Goal: Information Seeking & Learning: Learn about a topic

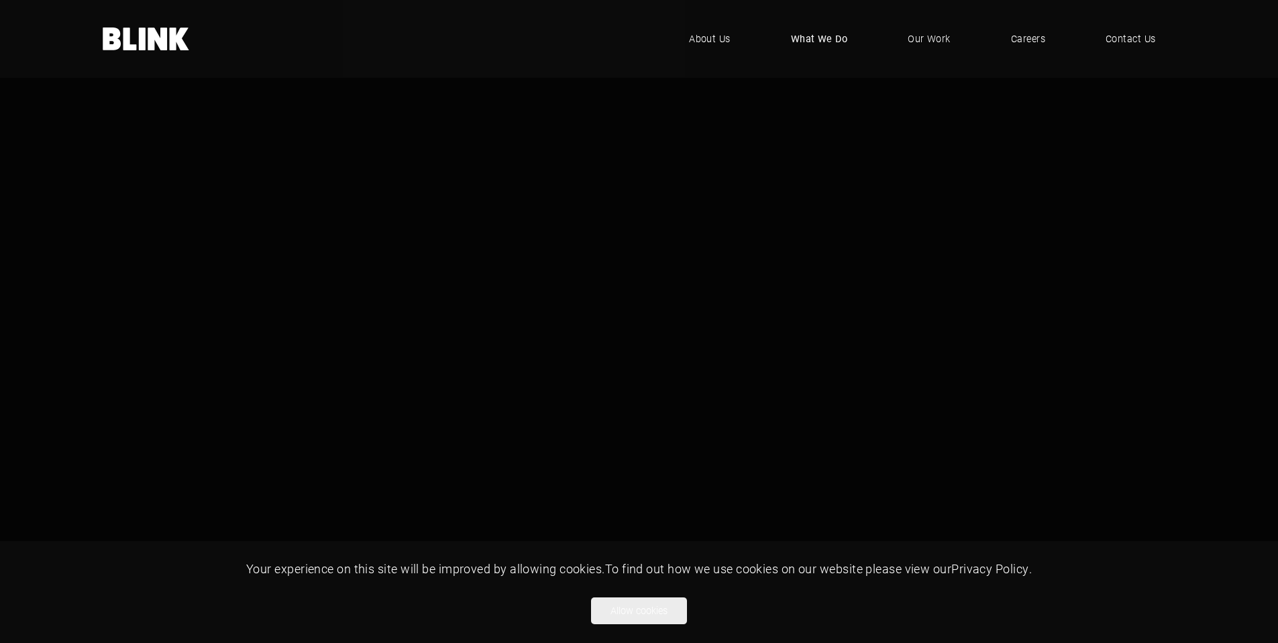
click at [804, 35] on span "What We Do" at bounding box center [819, 39] width 57 height 15
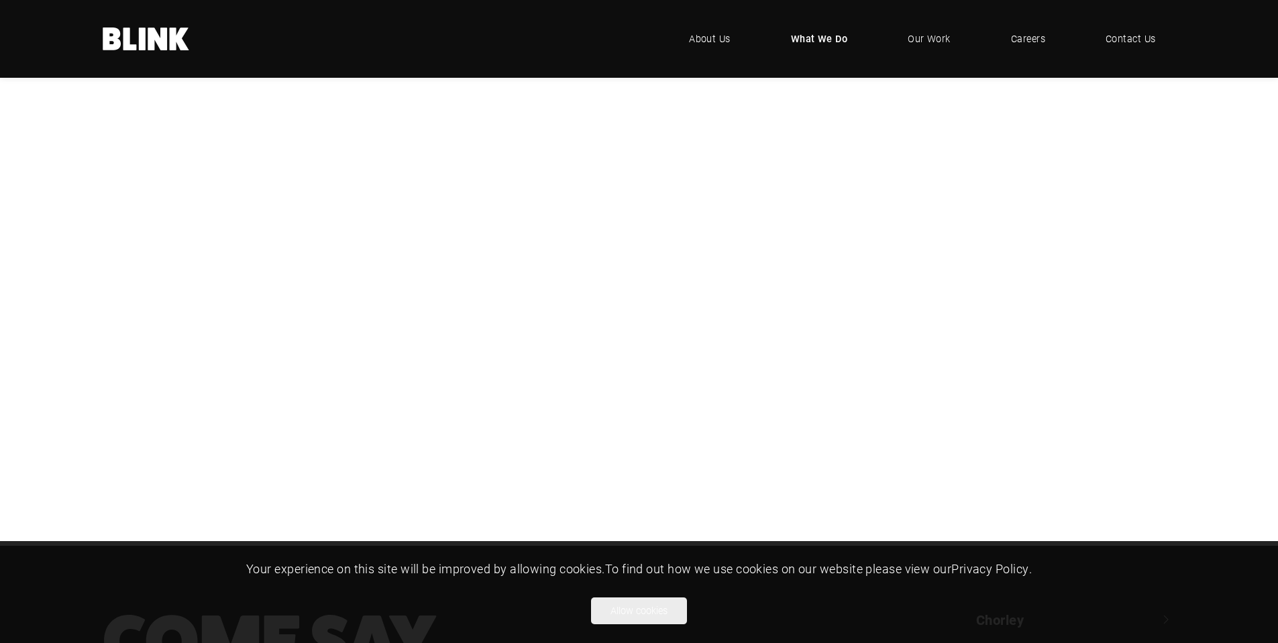
scroll to position [268, 0]
click at [0, 0] on div "Photography Photography CGI CGI Video & Animation Video & Animation Branding & …" at bounding box center [0, 0] width 0 height 0
click at [0, 0] on div "CGI" at bounding box center [0, 0] width 0 height 0
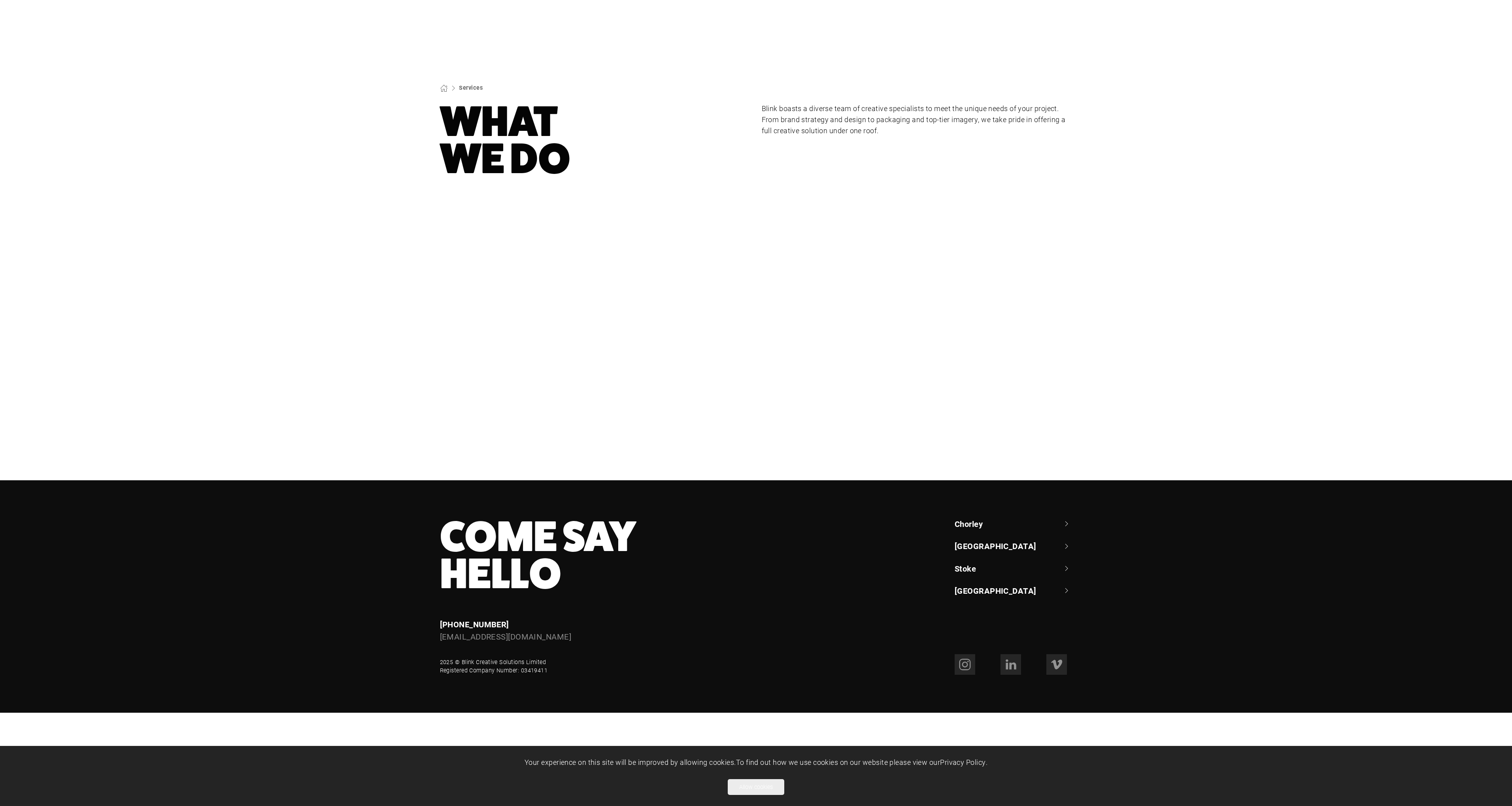
scroll to position [0, 0]
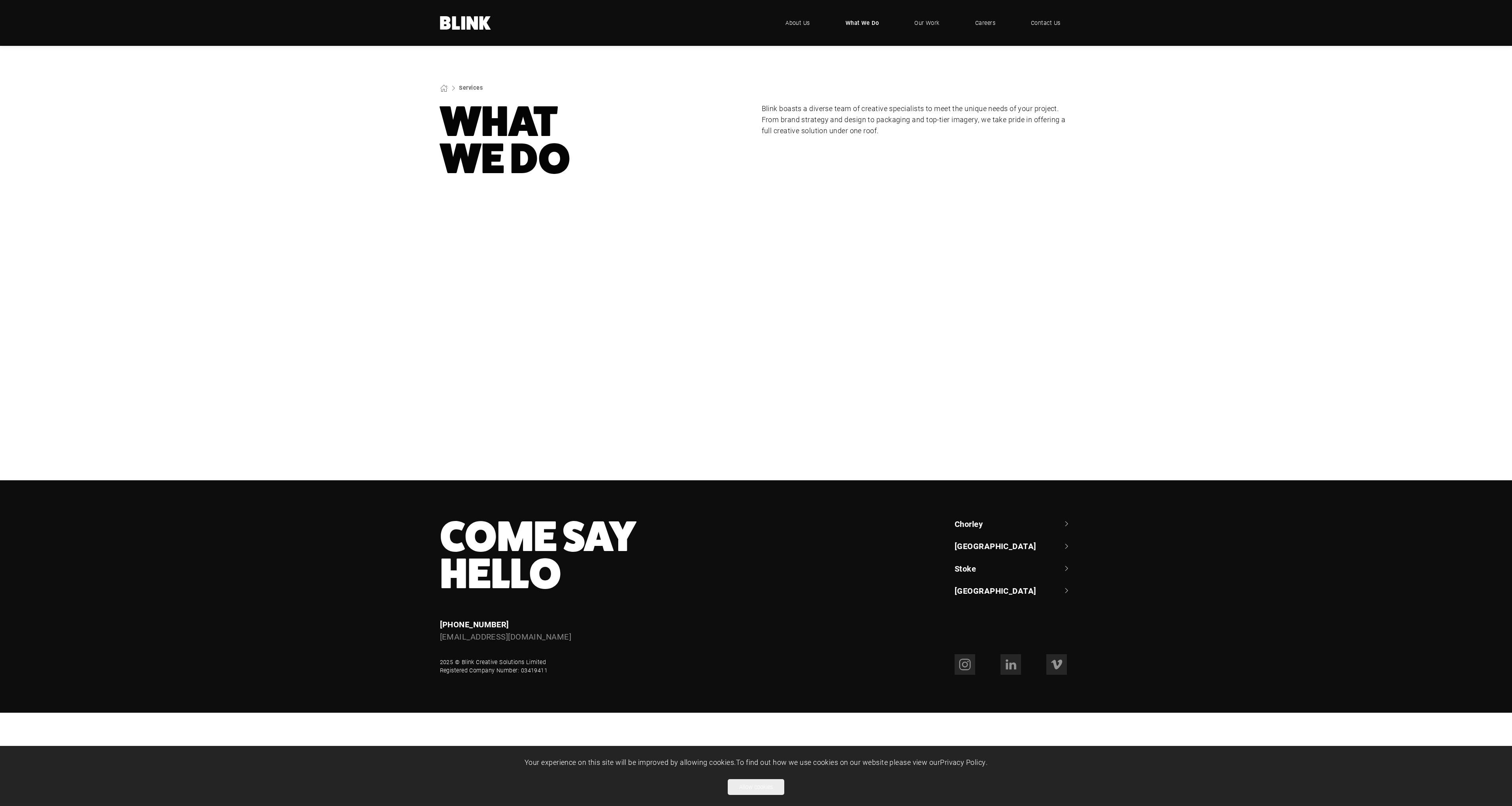
click at [0, 0] on div "CGI" at bounding box center [0, 0] width 0 height 0
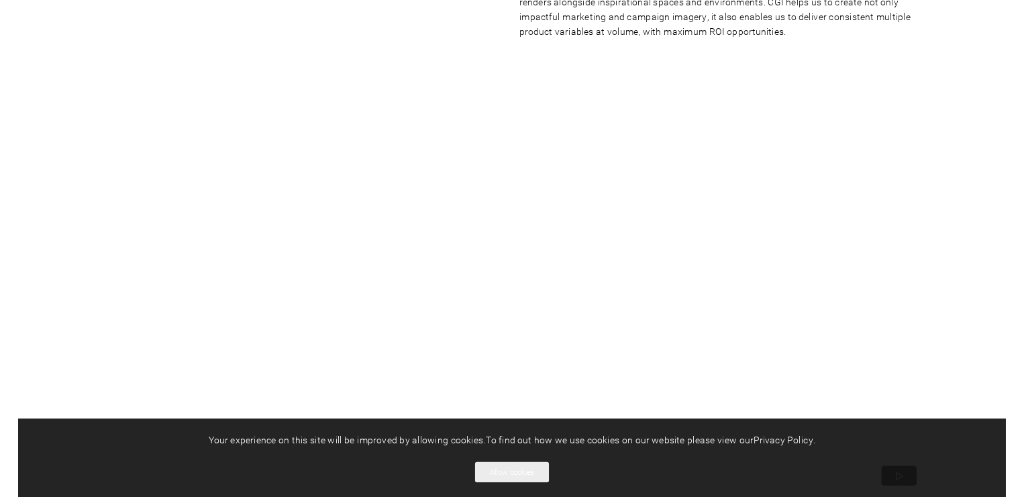
scroll to position [268, 0]
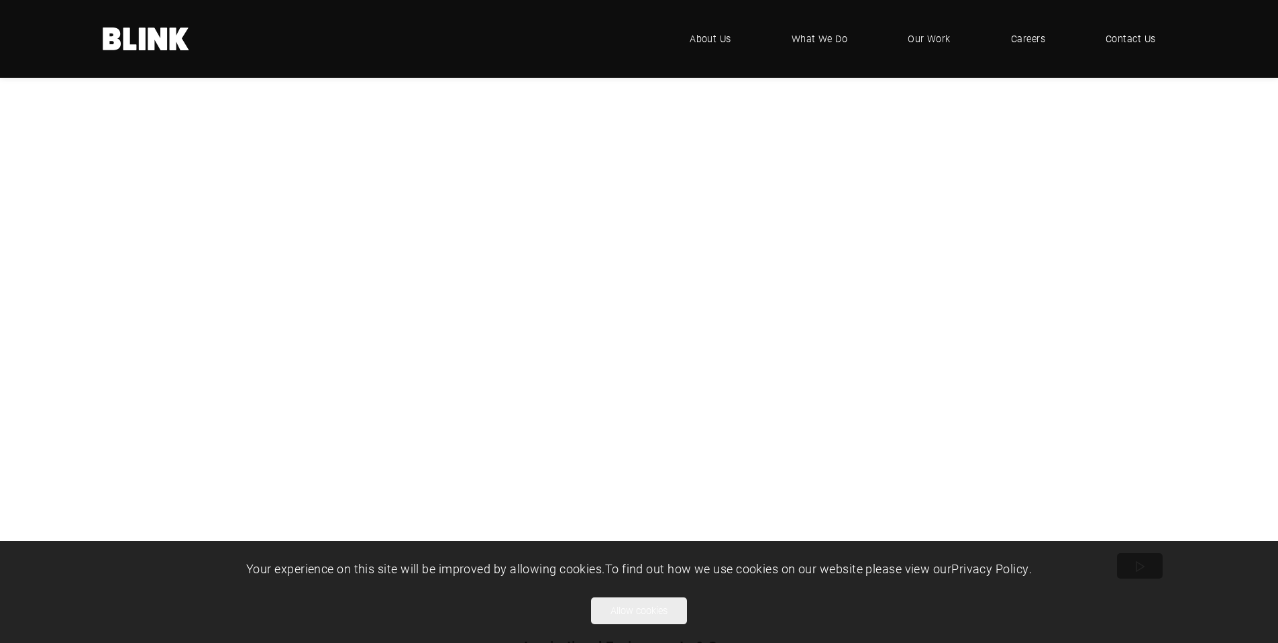
click at [959, 442] on video "1 of 1" at bounding box center [639, 328] width 1073 height 527
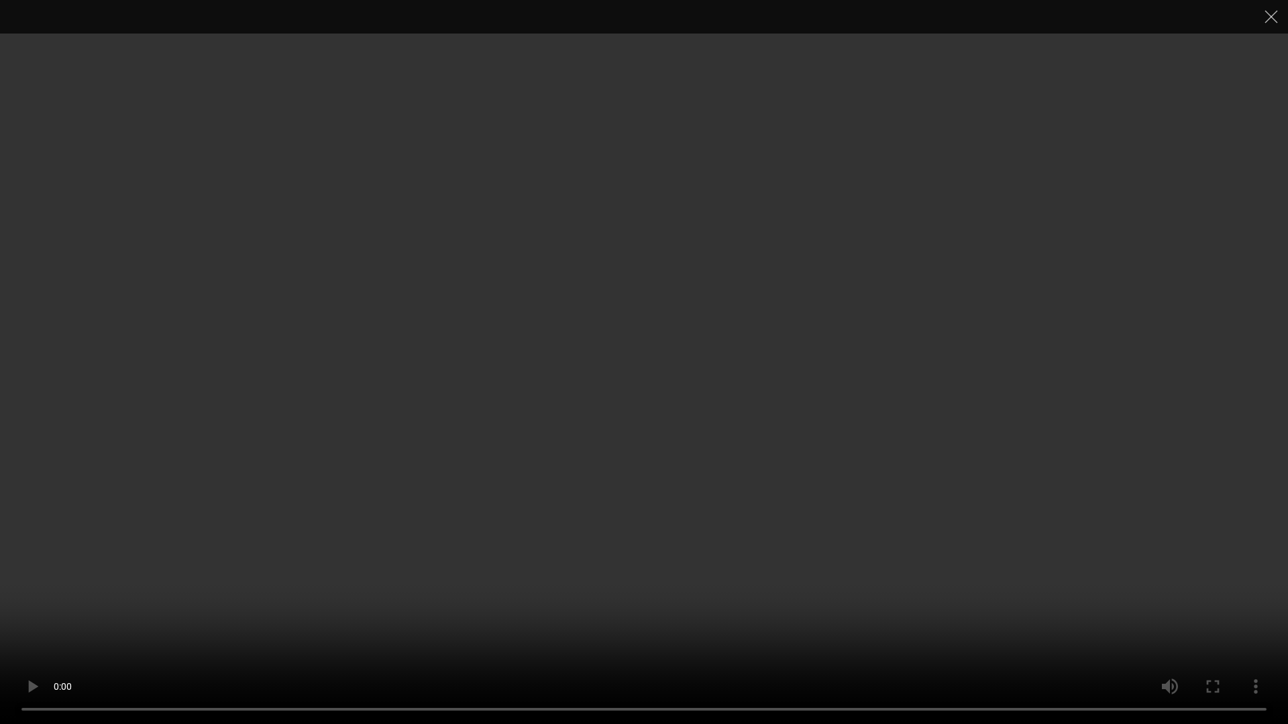
click at [350, 331] on video "1 of 1" at bounding box center [644, 362] width 1288 height 724
click at [407, 487] on video "1 of 1" at bounding box center [644, 362] width 1288 height 724
click at [389, 496] on video "1 of 1" at bounding box center [644, 362] width 1288 height 724
click at [701, 157] on video "1 of 1" at bounding box center [644, 362] width 1288 height 724
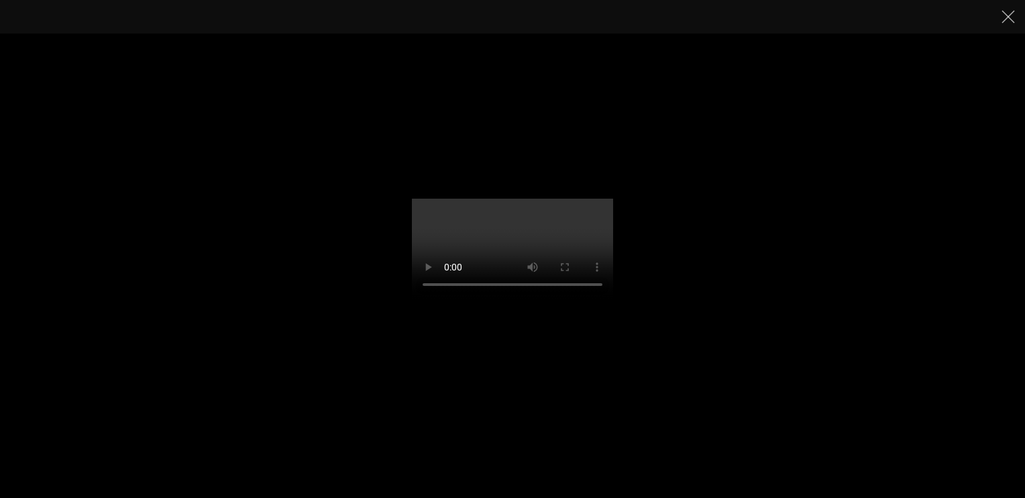
scroll to position [7, 7]
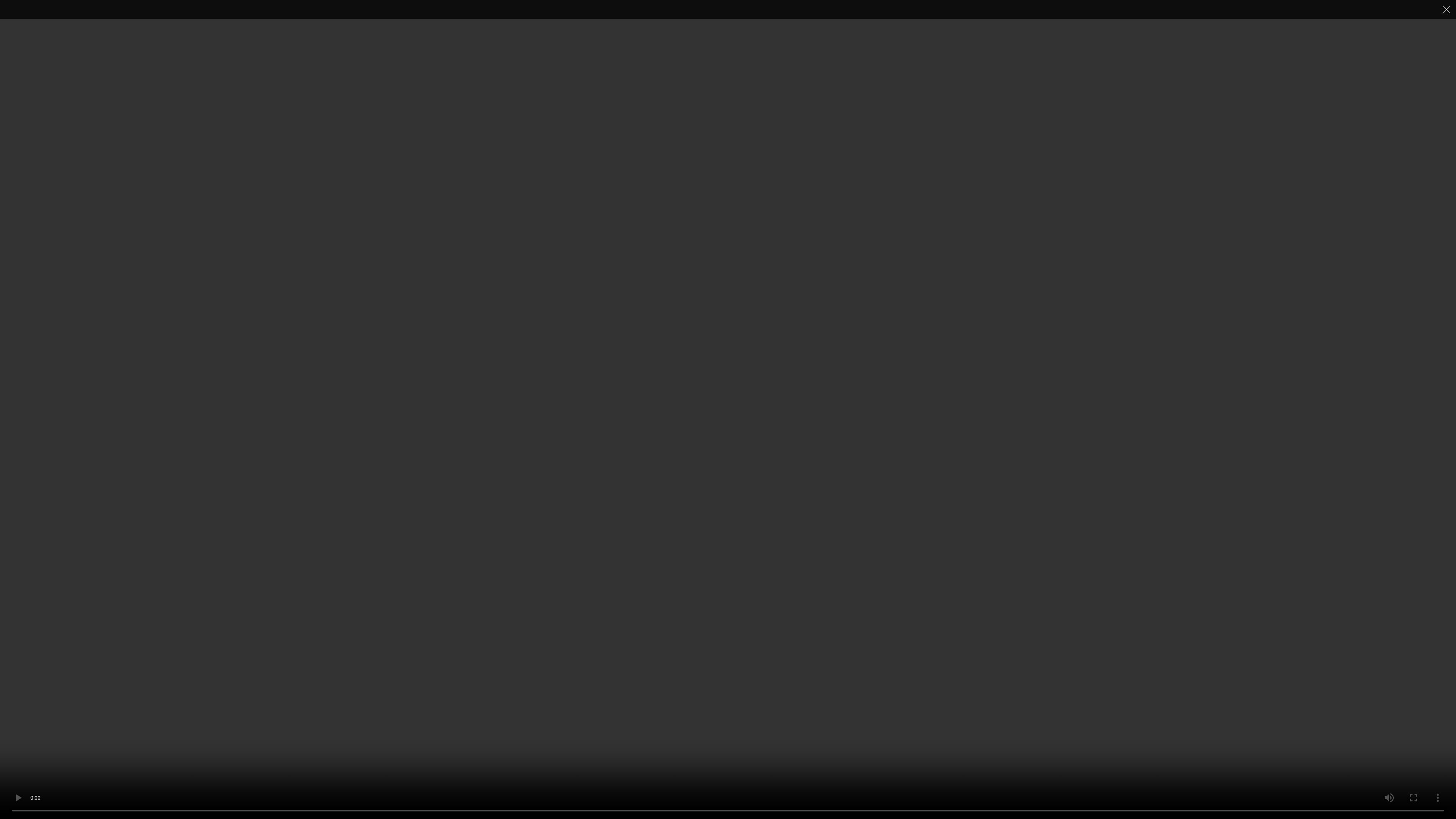
click at [722, 363] on video "1 of 1" at bounding box center [728, 409] width 1456 height 819
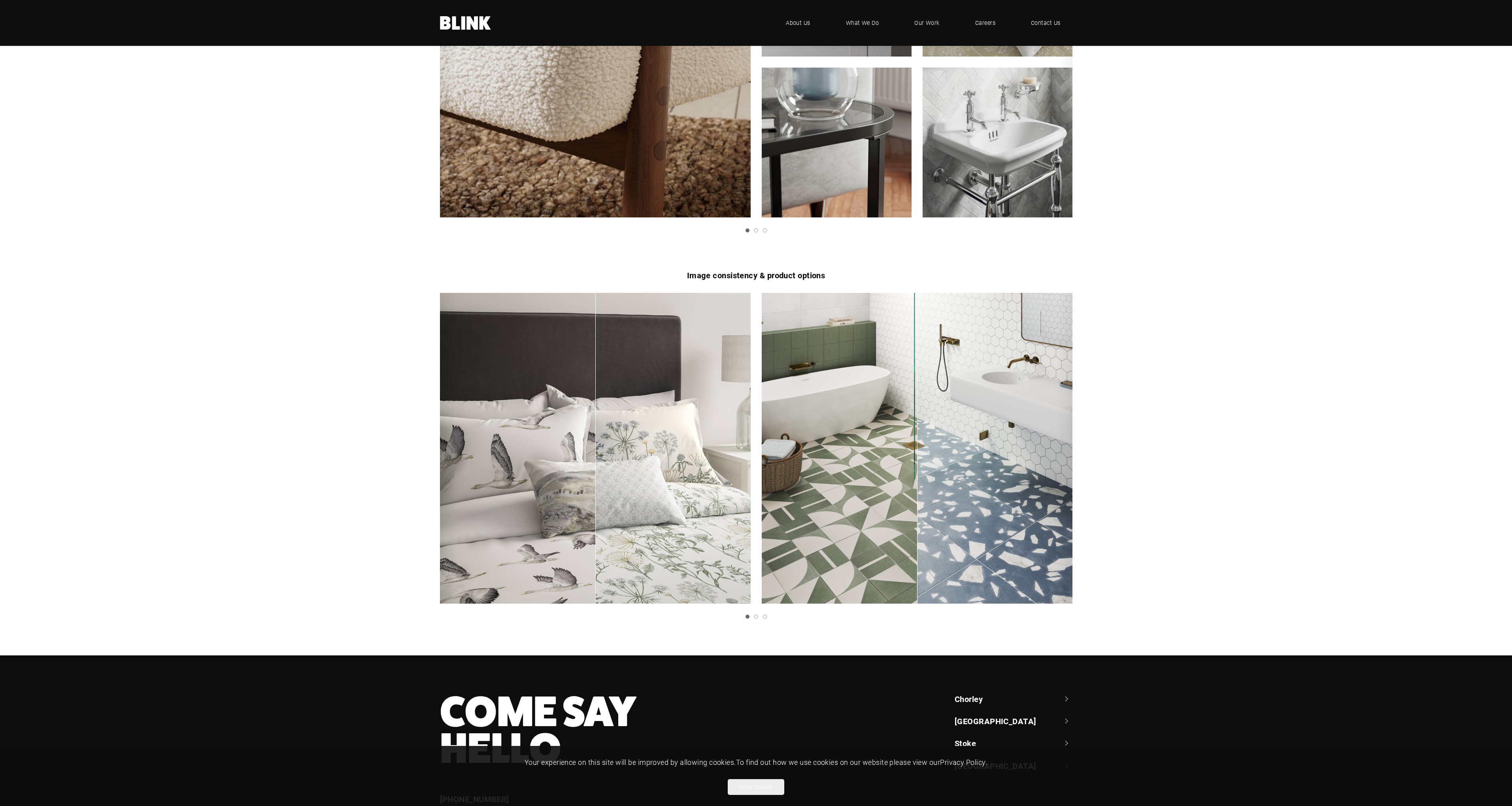
scroll to position [1116, 0]
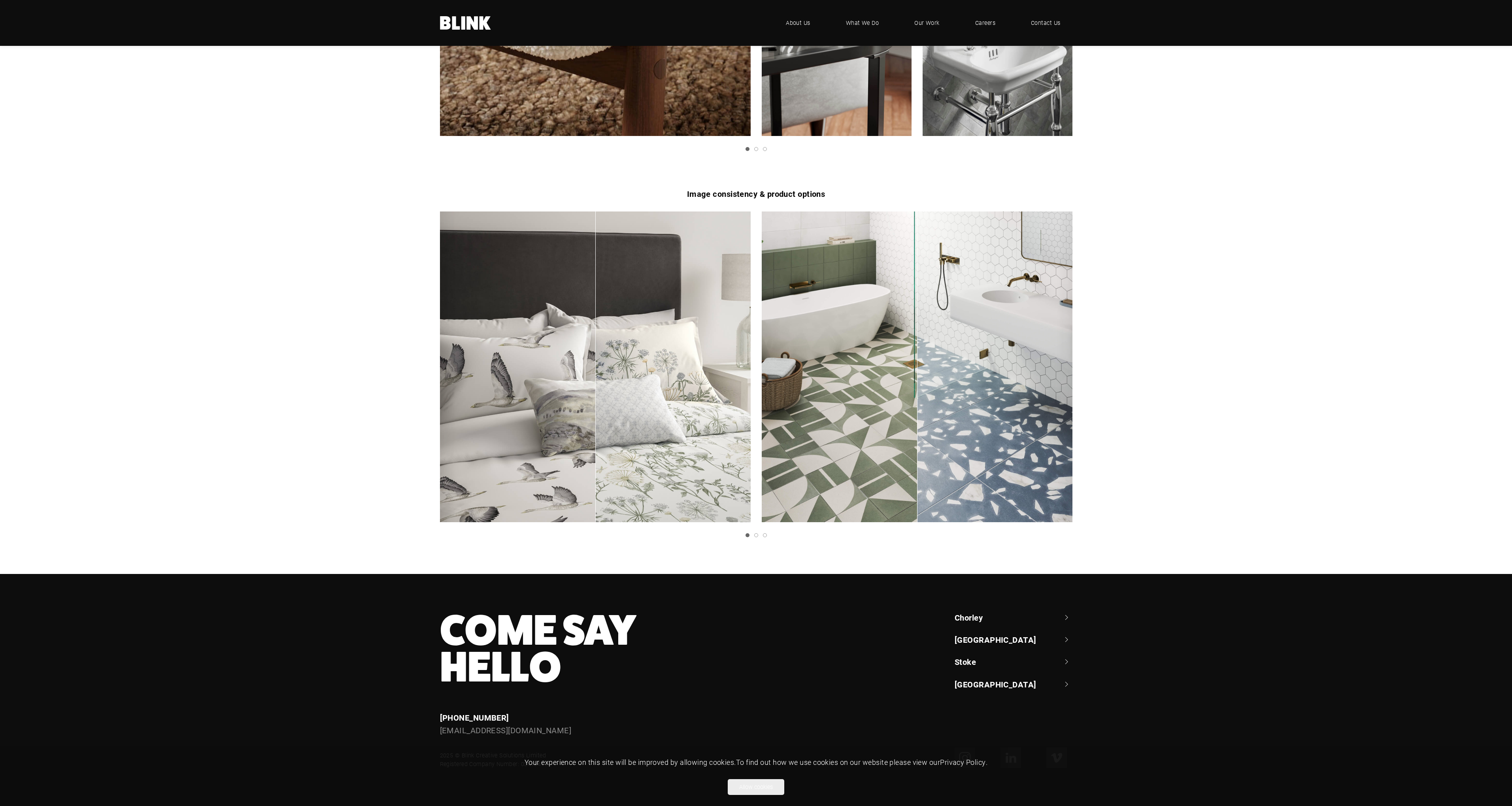
click at [0, 0] on link "Next slide" at bounding box center [0, 0] width 0 height 0
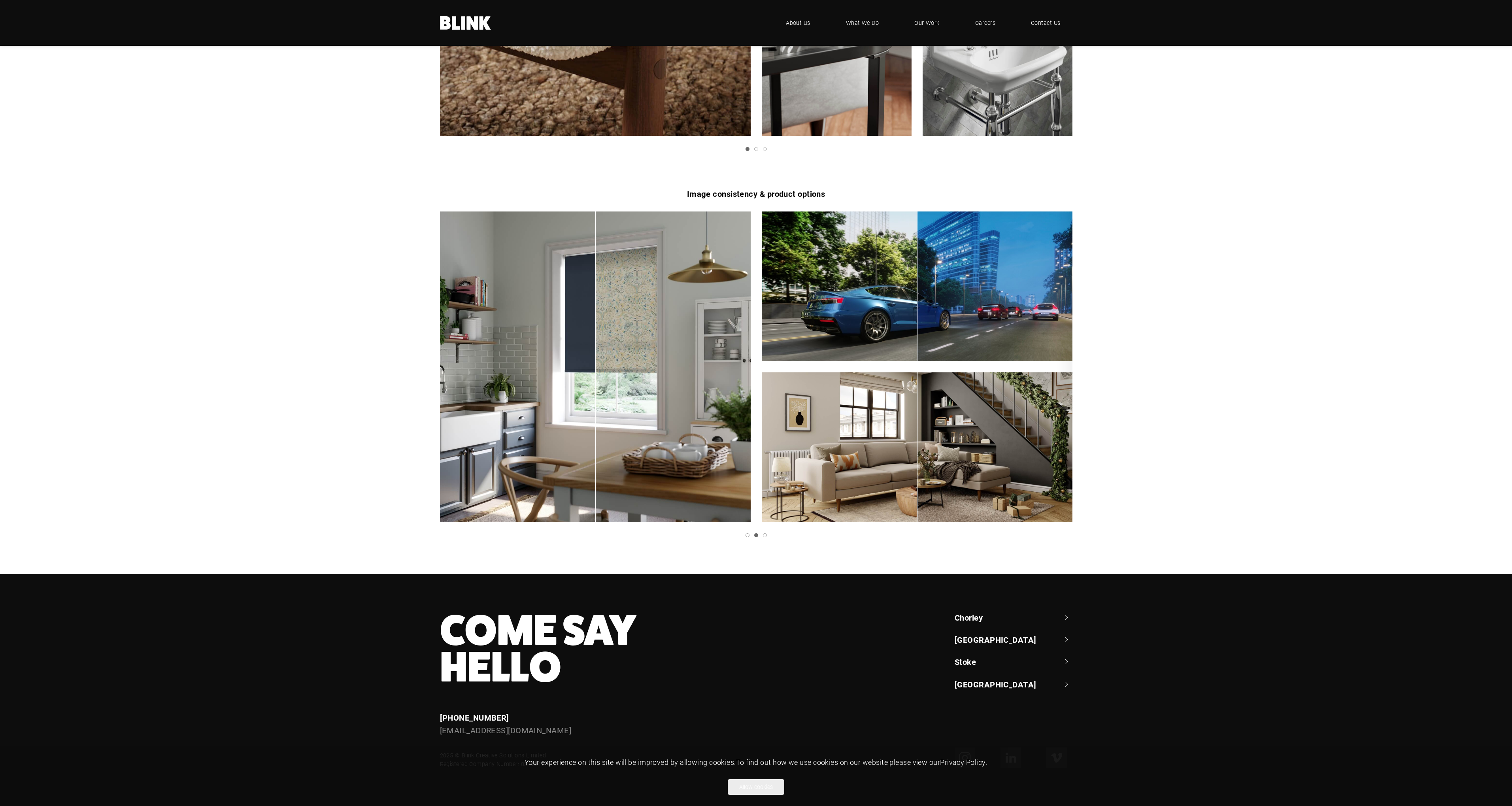
click at [595, 404] on div "2 of 3" at bounding box center [595, 445] width 1 height 156
drag, startPoint x: 595, startPoint y: 404, endPoint x: 614, endPoint y: 425, distance: 28.3
click at [614, 425] on div "2 of 3" at bounding box center [614, 445] width 1 height 156
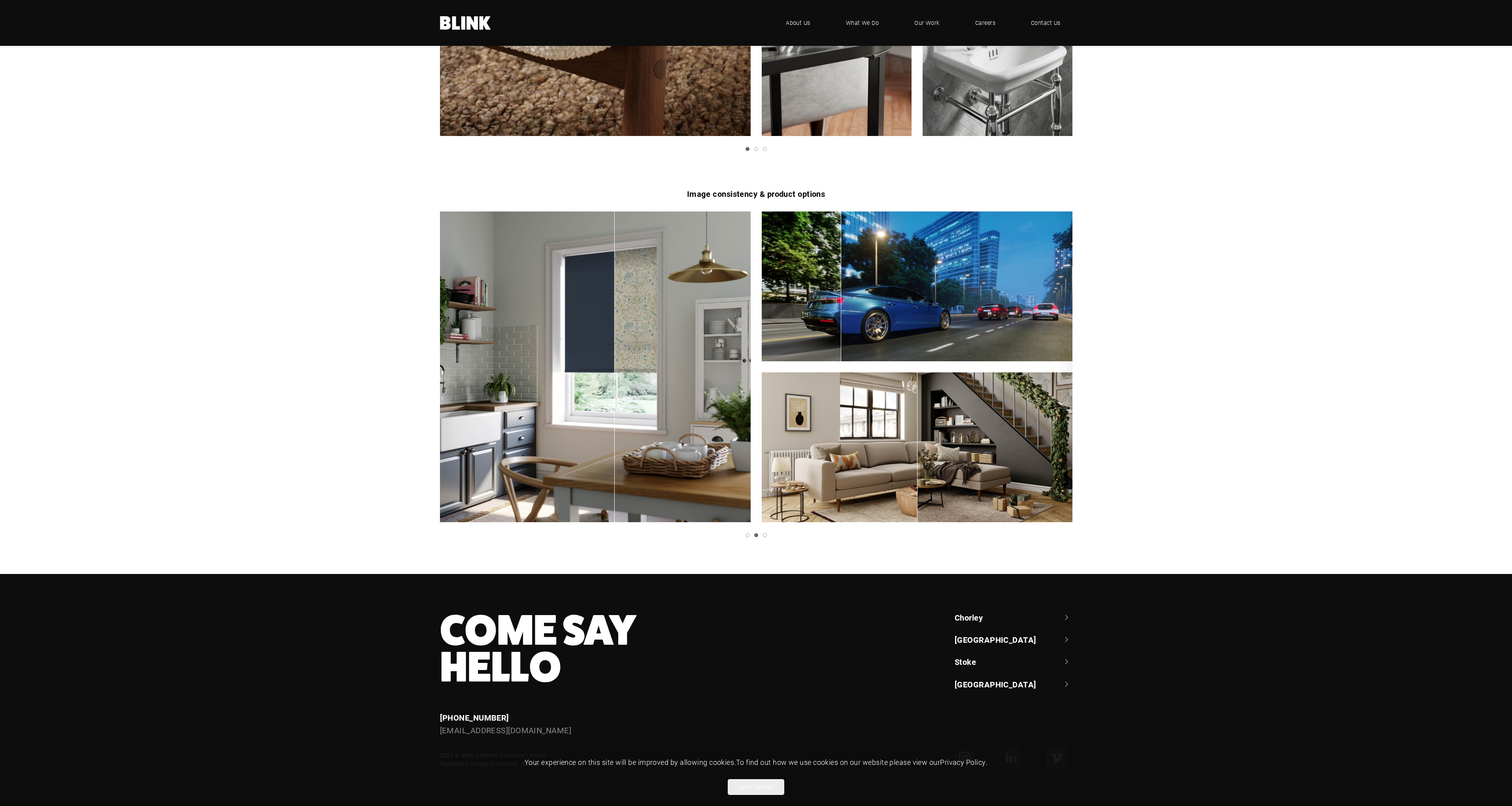
drag, startPoint x: 917, startPoint y: 293, endPoint x: 836, endPoint y: 310, distance: 82.8
click at [837, 310] on div "2 of 3" at bounding box center [917, 305] width 311 height 187
drag, startPoint x: 917, startPoint y: 459, endPoint x: 867, endPoint y: 477, distance: 53.1
click at [867, 477] on div "2 of 3" at bounding box center [917, 450] width 311 height 156
drag, startPoint x: 867, startPoint y: 483, endPoint x: 1052, endPoint y: 546, distance: 195.4
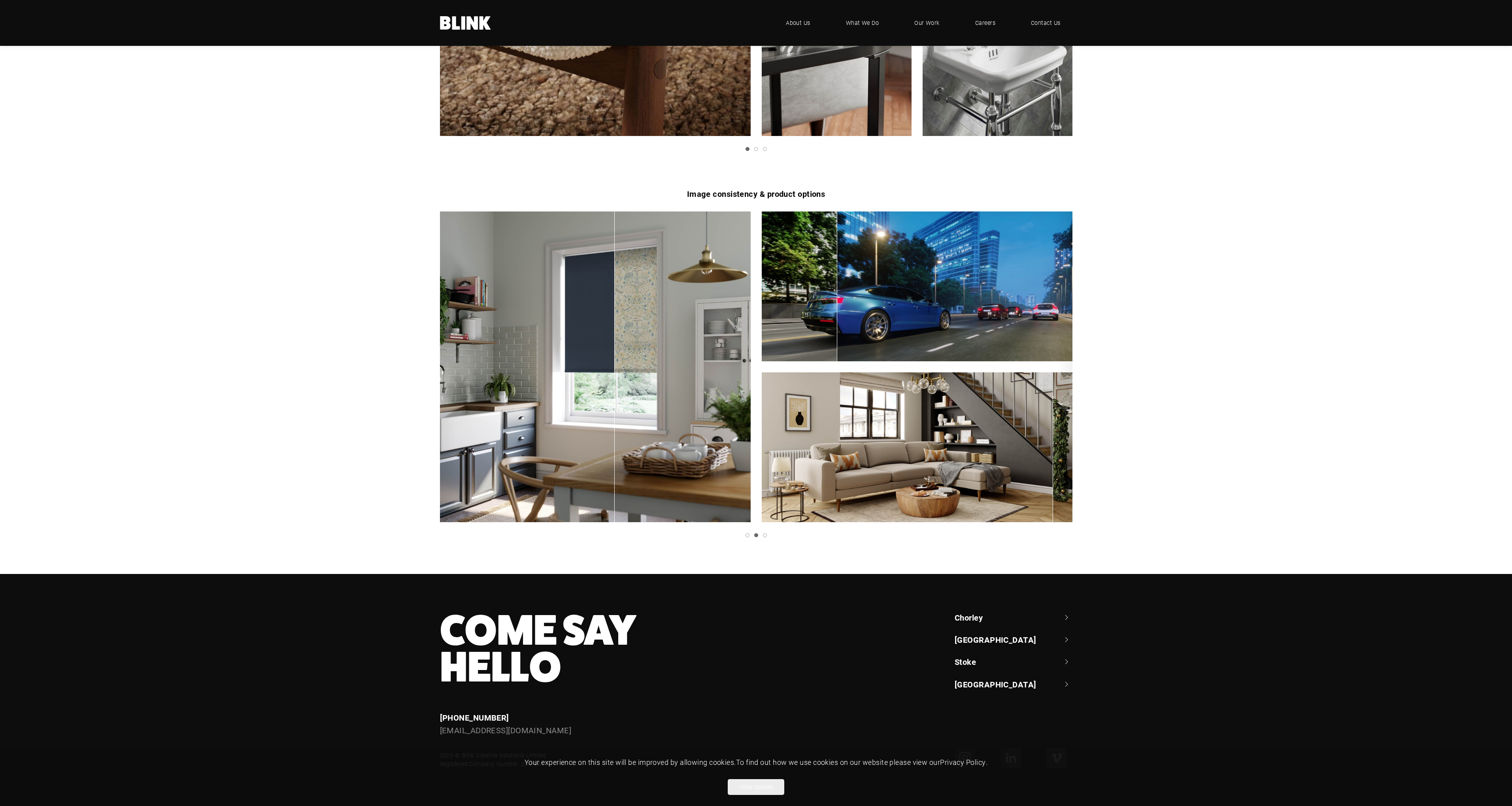
click at [1052, 546] on div "Product alternatives in fixed scene Click & Drag to compare Product Alternative…" at bounding box center [756, 380] width 684 height 337
click at [1027, 455] on div "2 of 3" at bounding box center [917, 450] width 311 height 156
drag, startPoint x: 1026, startPoint y: 455, endPoint x: 910, endPoint y: 463, distance: 116.3
click at [910, 463] on div "2 of 3" at bounding box center [917, 450] width 311 height 156
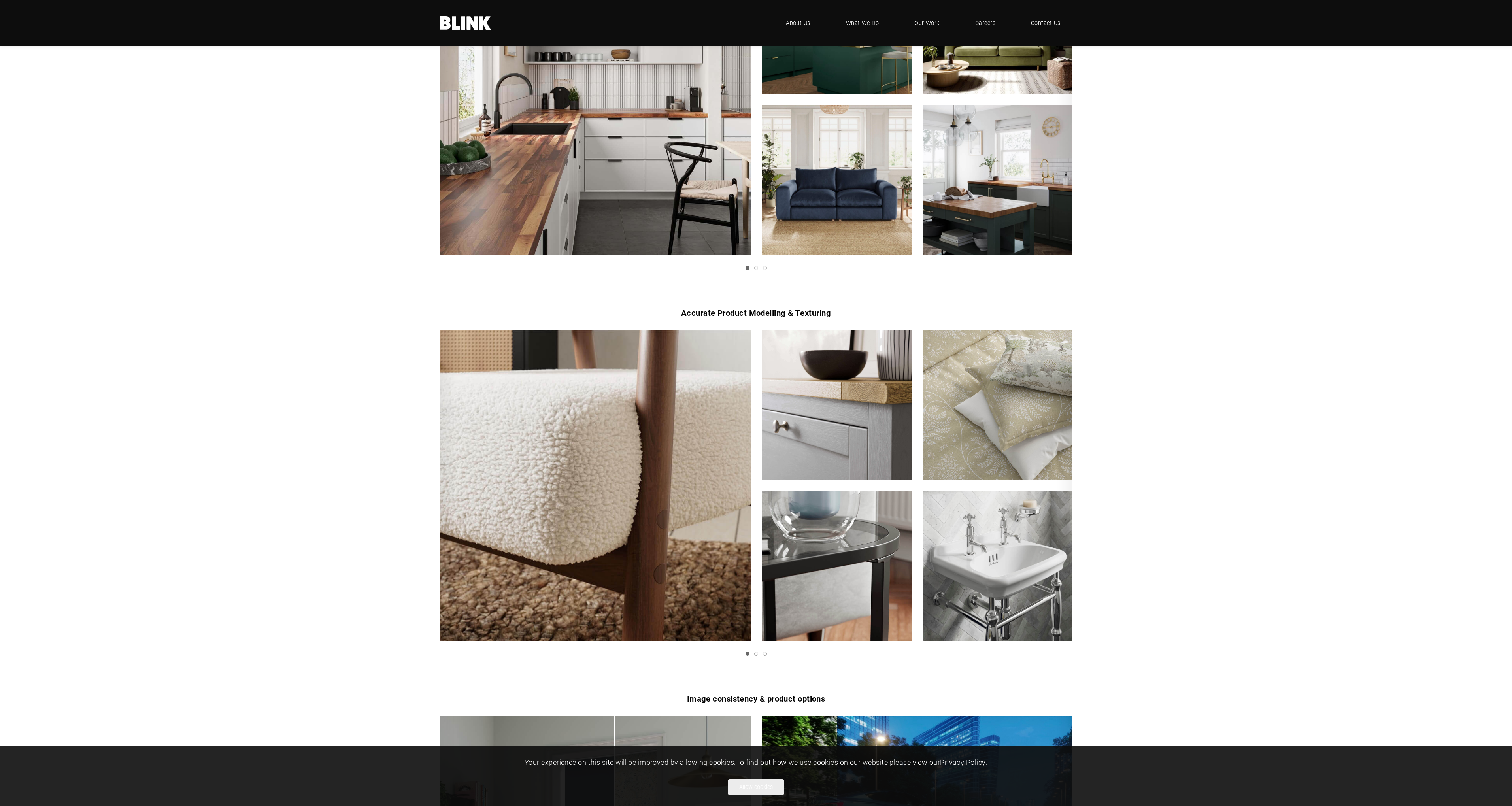
scroll to position [524, 0]
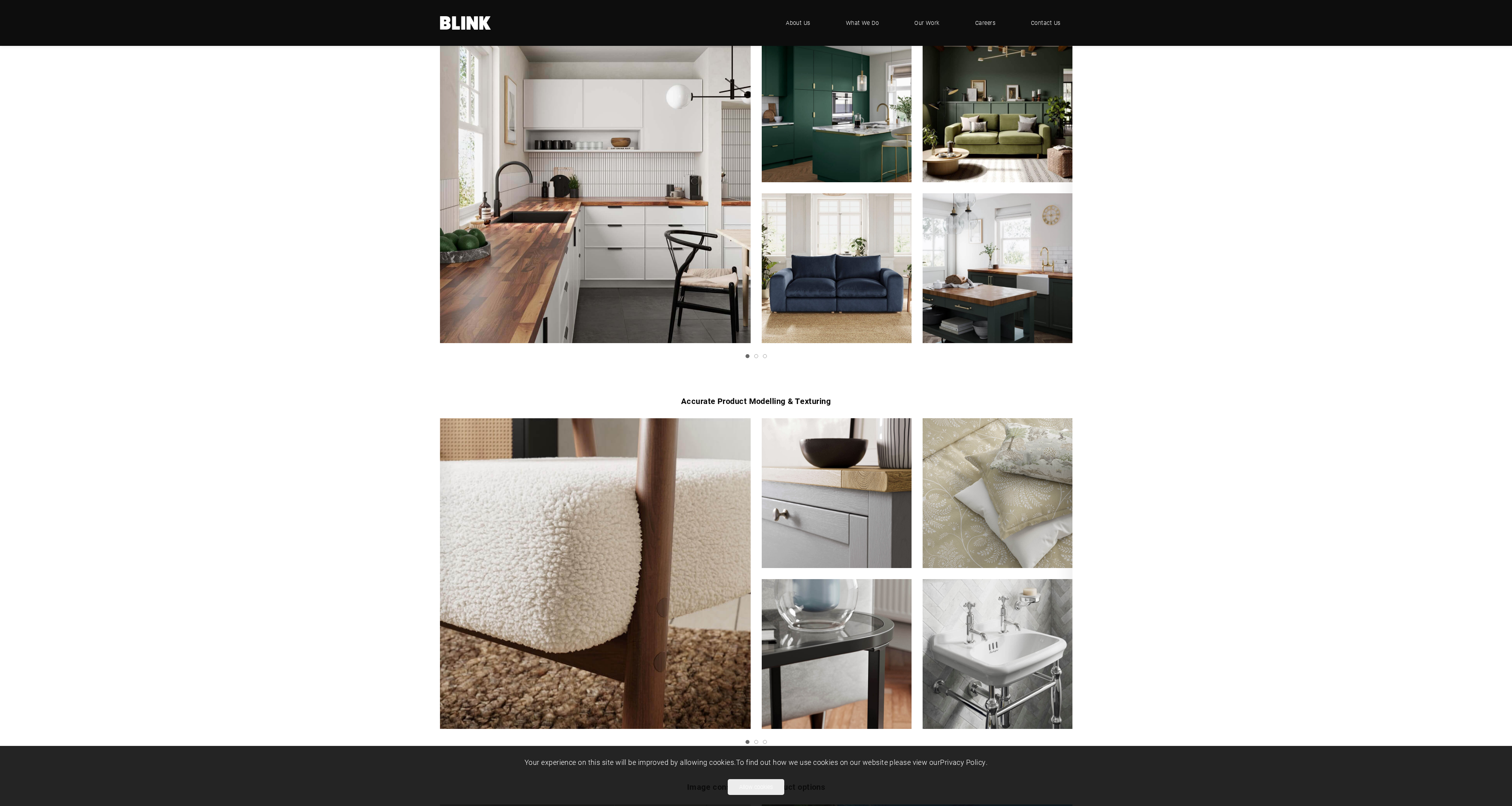
click at [801, 269] on img "1 of 3" at bounding box center [837, 268] width 165 height 165
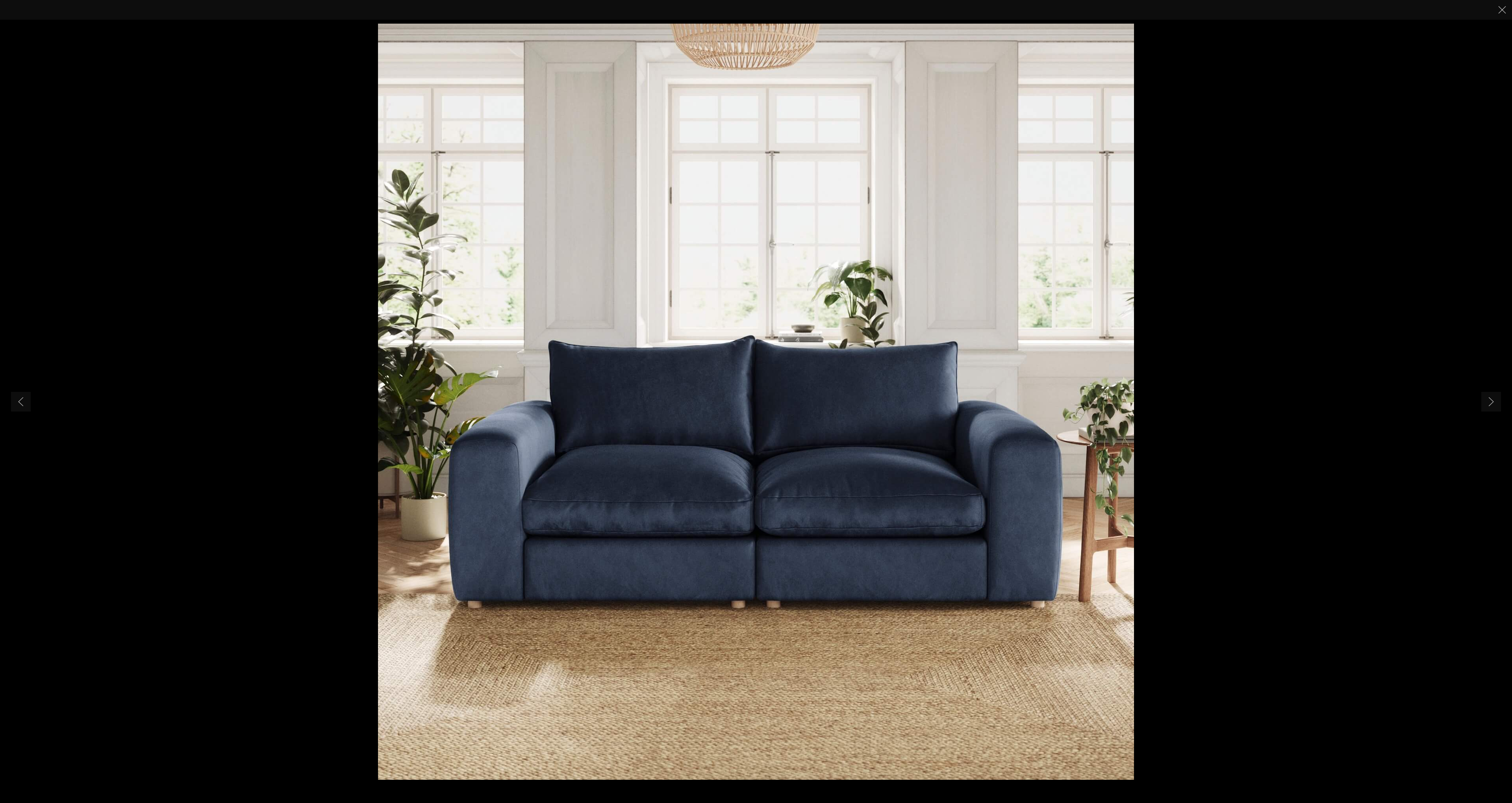
click at [1241, 488] on li "4 of 5" at bounding box center [756, 402] width 1512 height 803
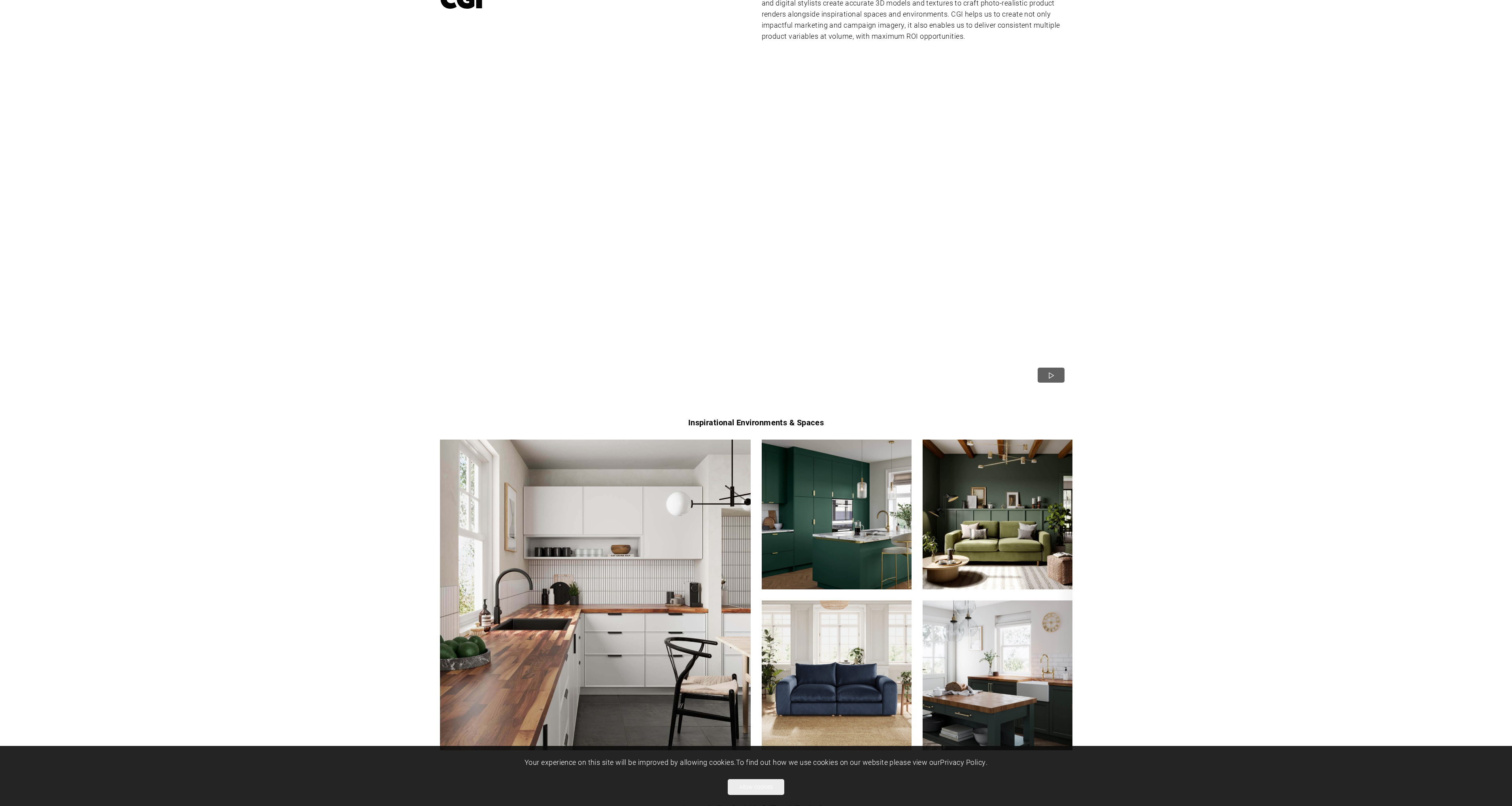
scroll to position [1116, 0]
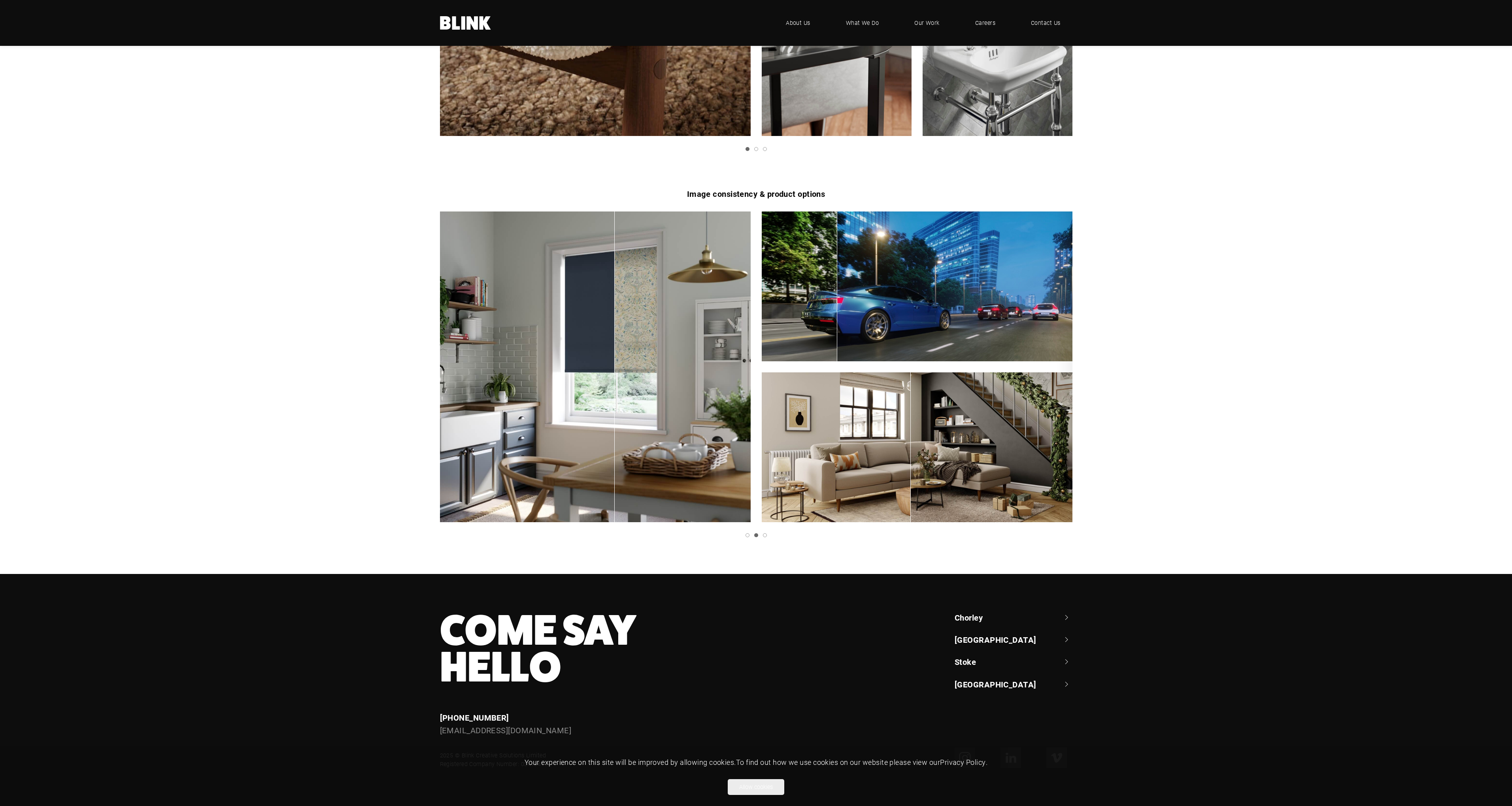
drag, startPoint x: 400, startPoint y: 213, endPoint x: 397, endPoint y: 463, distance: 250.0
click at [763, 537] on li at bounding box center [762, 535] width 9 height 4
click at [767, 536] on link "Slide 3" at bounding box center [765, 535] width 4 height 4
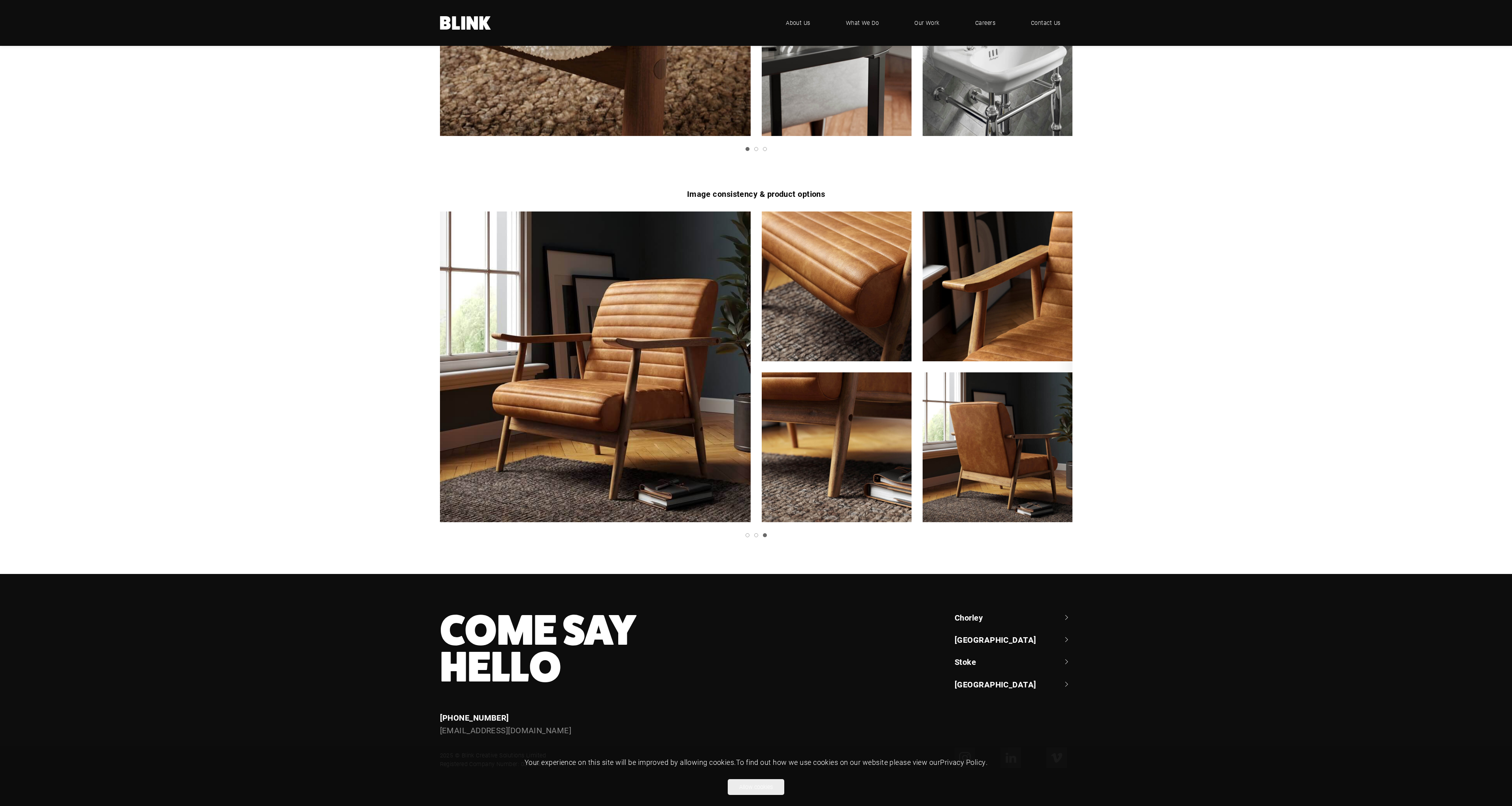
click at [0, 0] on icon "Next slide" at bounding box center [0, 0] width 0 height 0
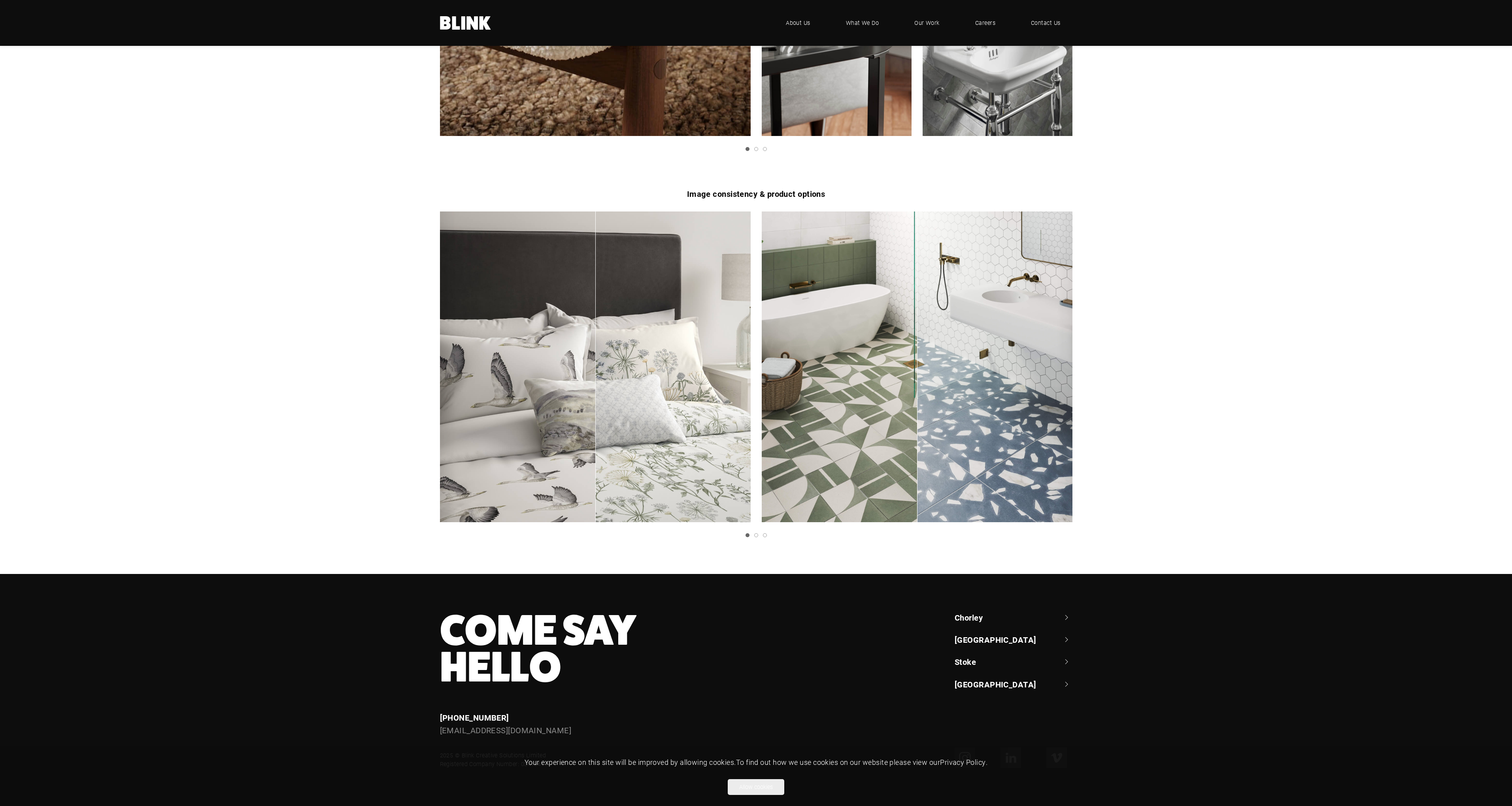
click at [0, 0] on icon "Next slide" at bounding box center [0, 0] width 0 height 0
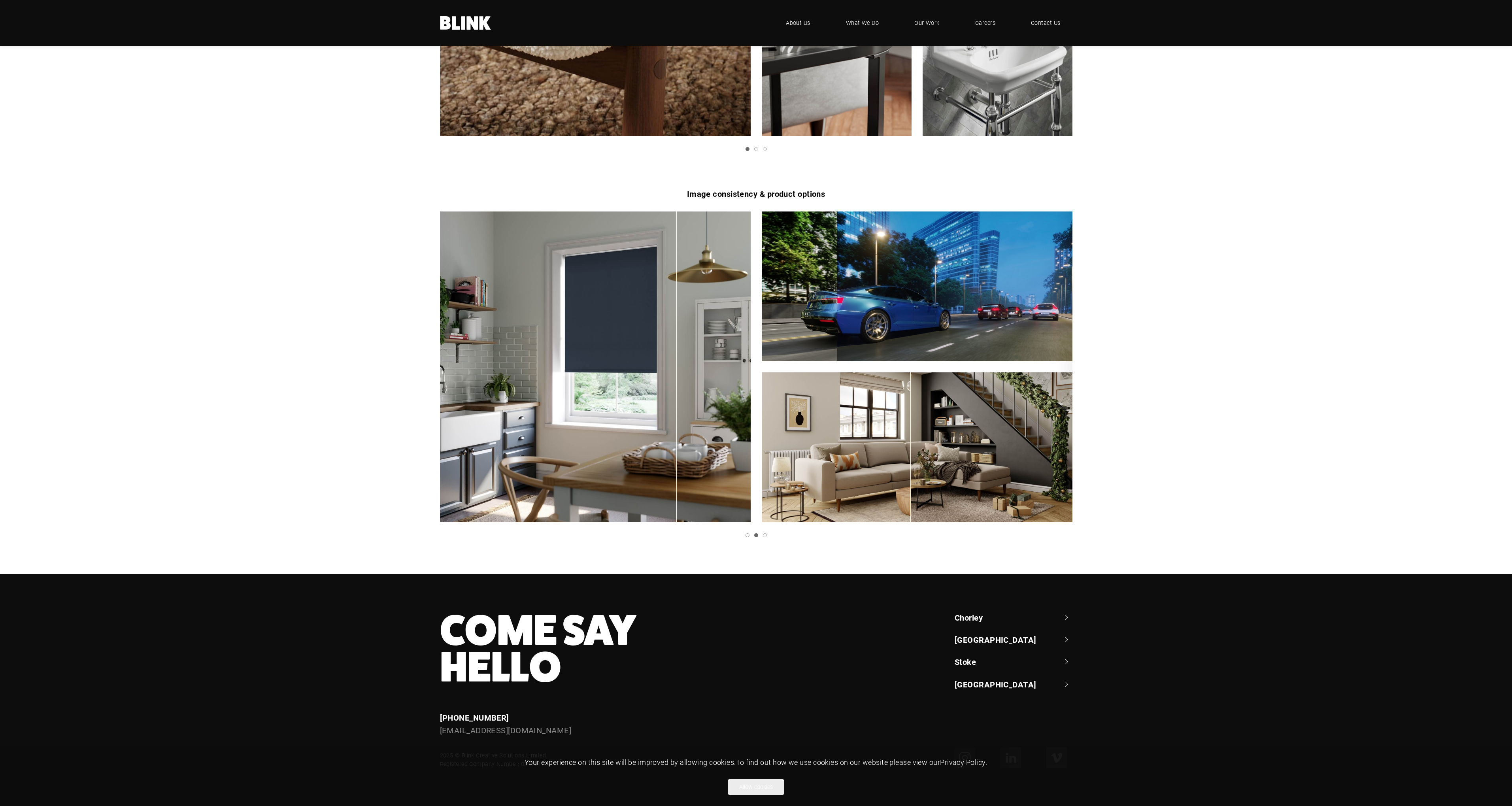
drag, startPoint x: 614, startPoint y: 448, endPoint x: 676, endPoint y: 408, distance: 73.8
click at [676, 408] on div "2 of 3" at bounding box center [595, 366] width 311 height 310
click at [0, 0] on link "Next slide" at bounding box center [0, 0] width 0 height 0
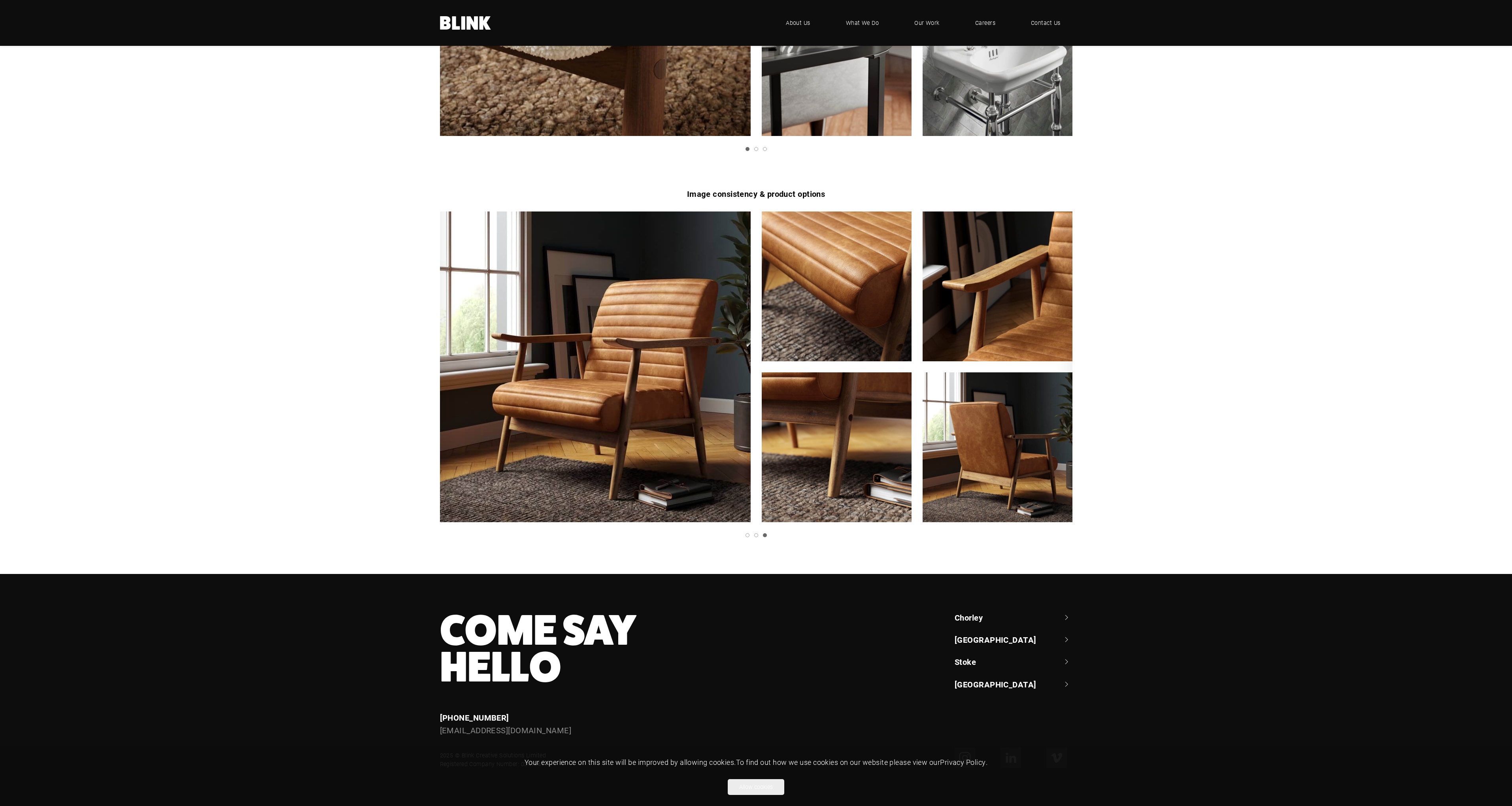
click at [0, 0] on icon "Next slide" at bounding box center [0, 0] width 0 height 0
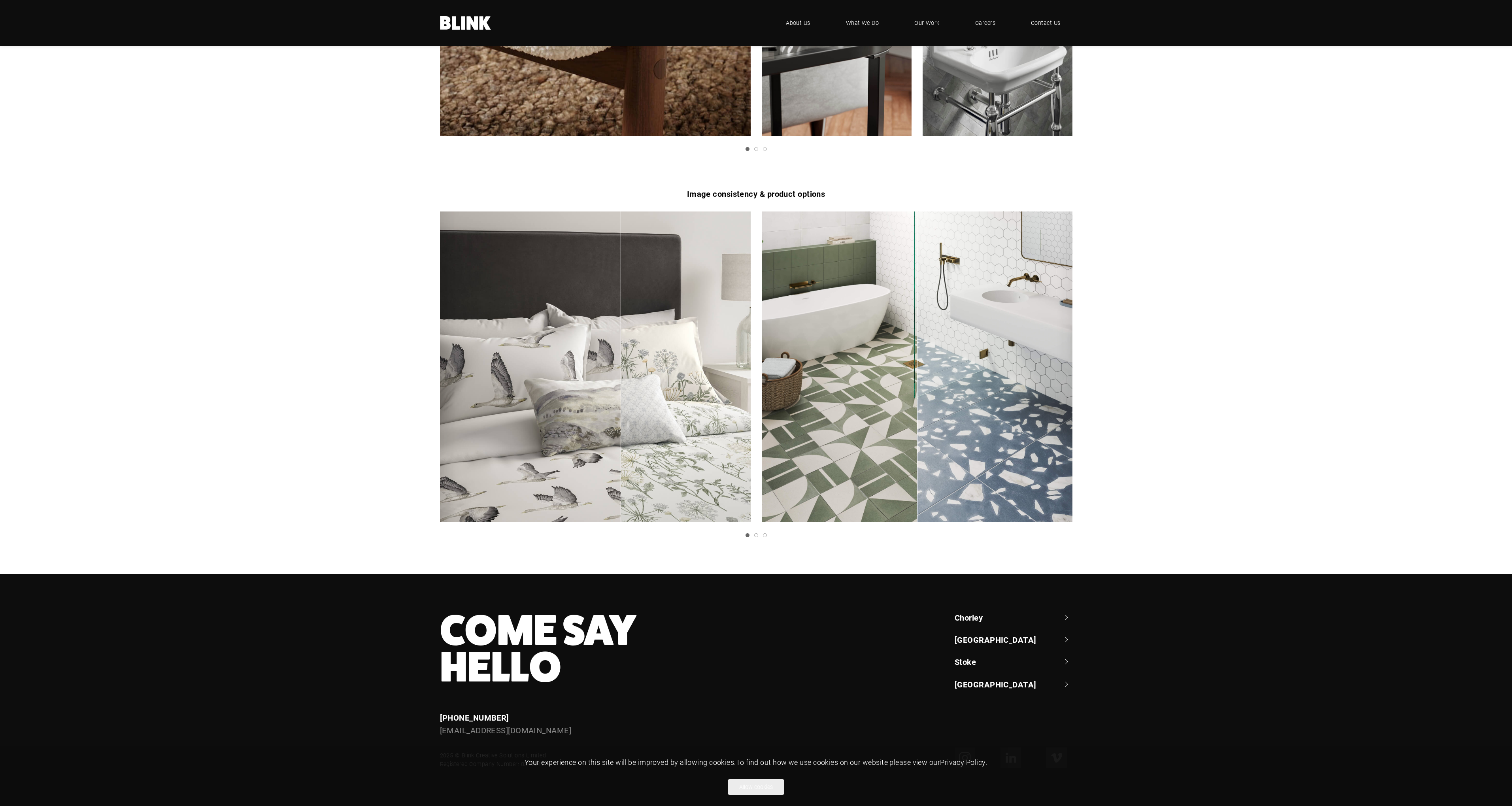
drag, startPoint x: 595, startPoint y: 424, endPoint x: 662, endPoint y: 423, distance: 67.0
click at [621, 431] on div "1 of 3" at bounding box center [620, 445] width 1 height 156
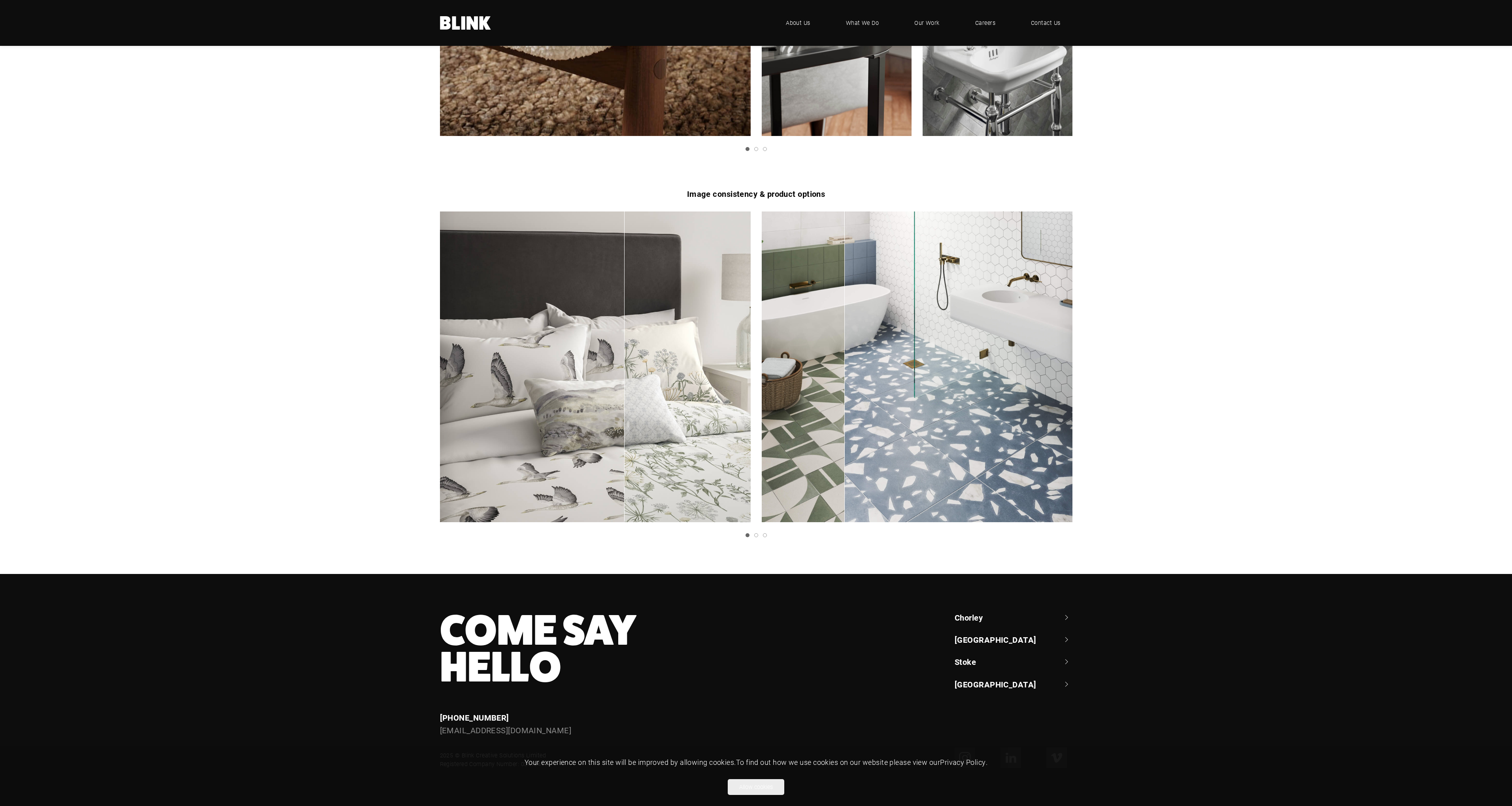
drag, startPoint x: 916, startPoint y: 403, endPoint x: 855, endPoint y: 431, distance: 67.1
click at [855, 431] on div "1 of 3" at bounding box center [917, 366] width 311 height 310
click at [0, 0] on icon "Next slide" at bounding box center [0, 0] width 0 height 0
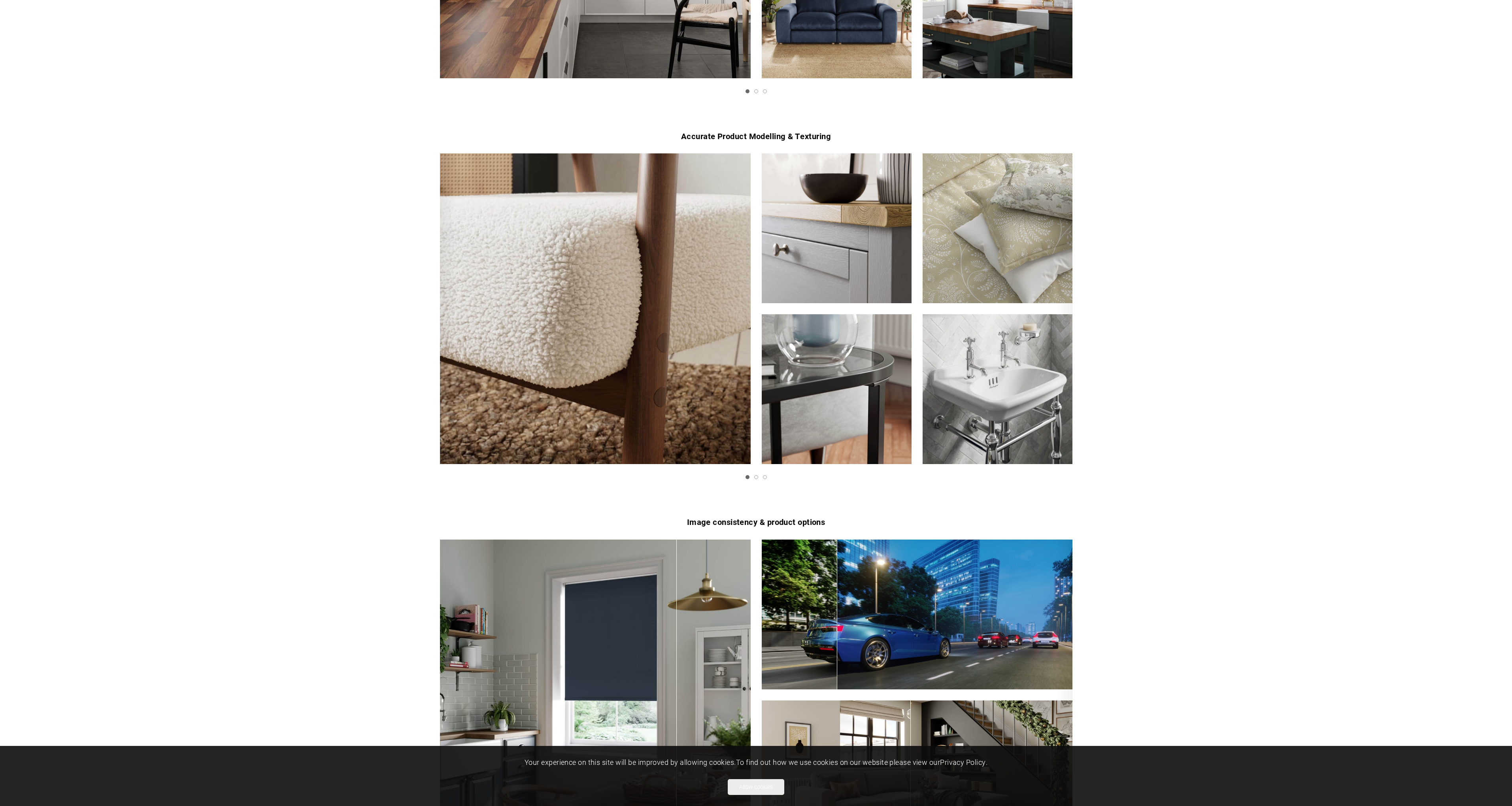
scroll to position [0, 0]
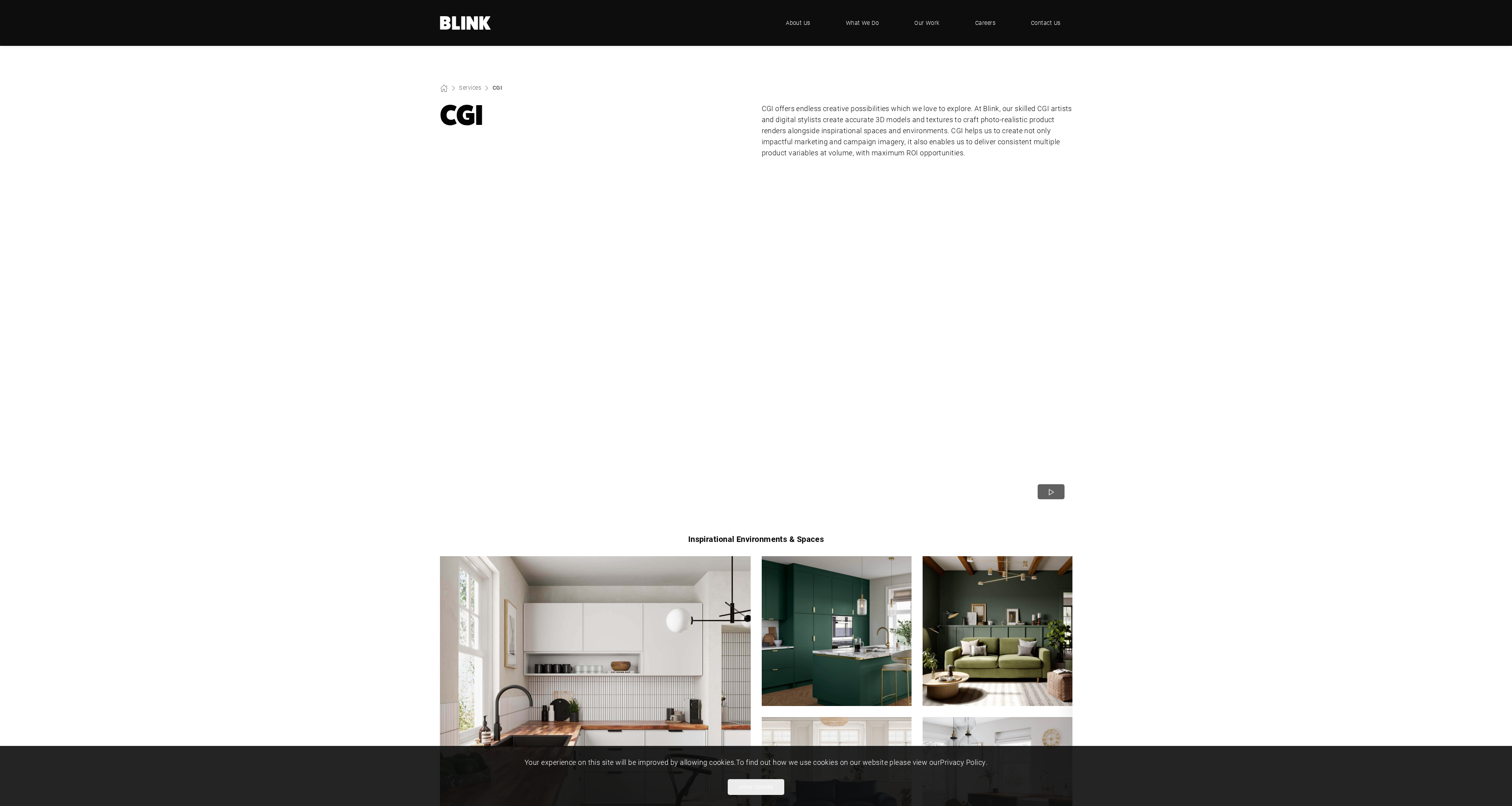
drag, startPoint x: 1227, startPoint y: 441, endPoint x: 1045, endPoint y: 150, distance: 343.2
click at [874, 21] on span "What We Do" at bounding box center [862, 23] width 34 height 9
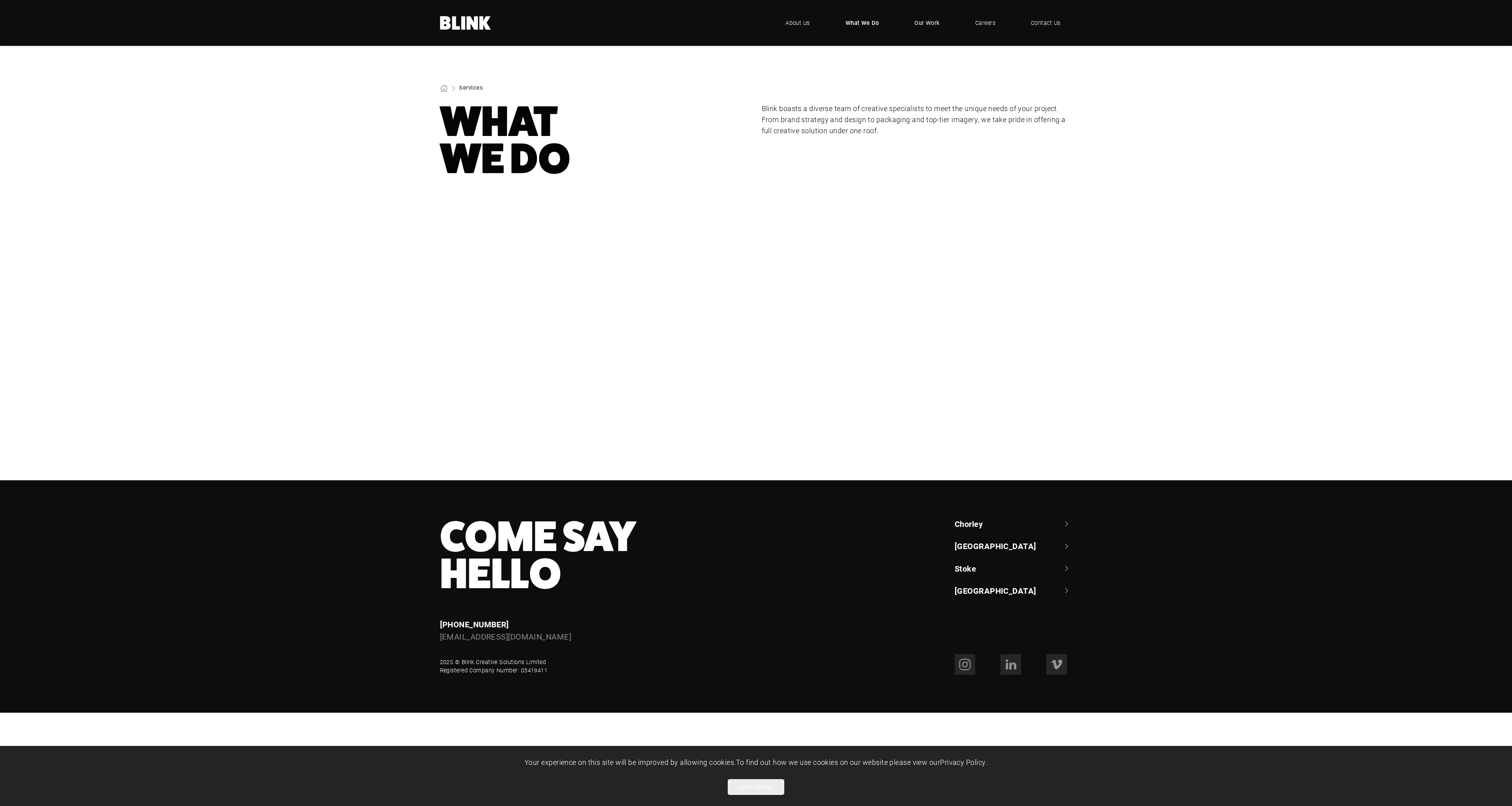
click at [927, 27] on span "Our Work" at bounding box center [927, 23] width 25 height 9
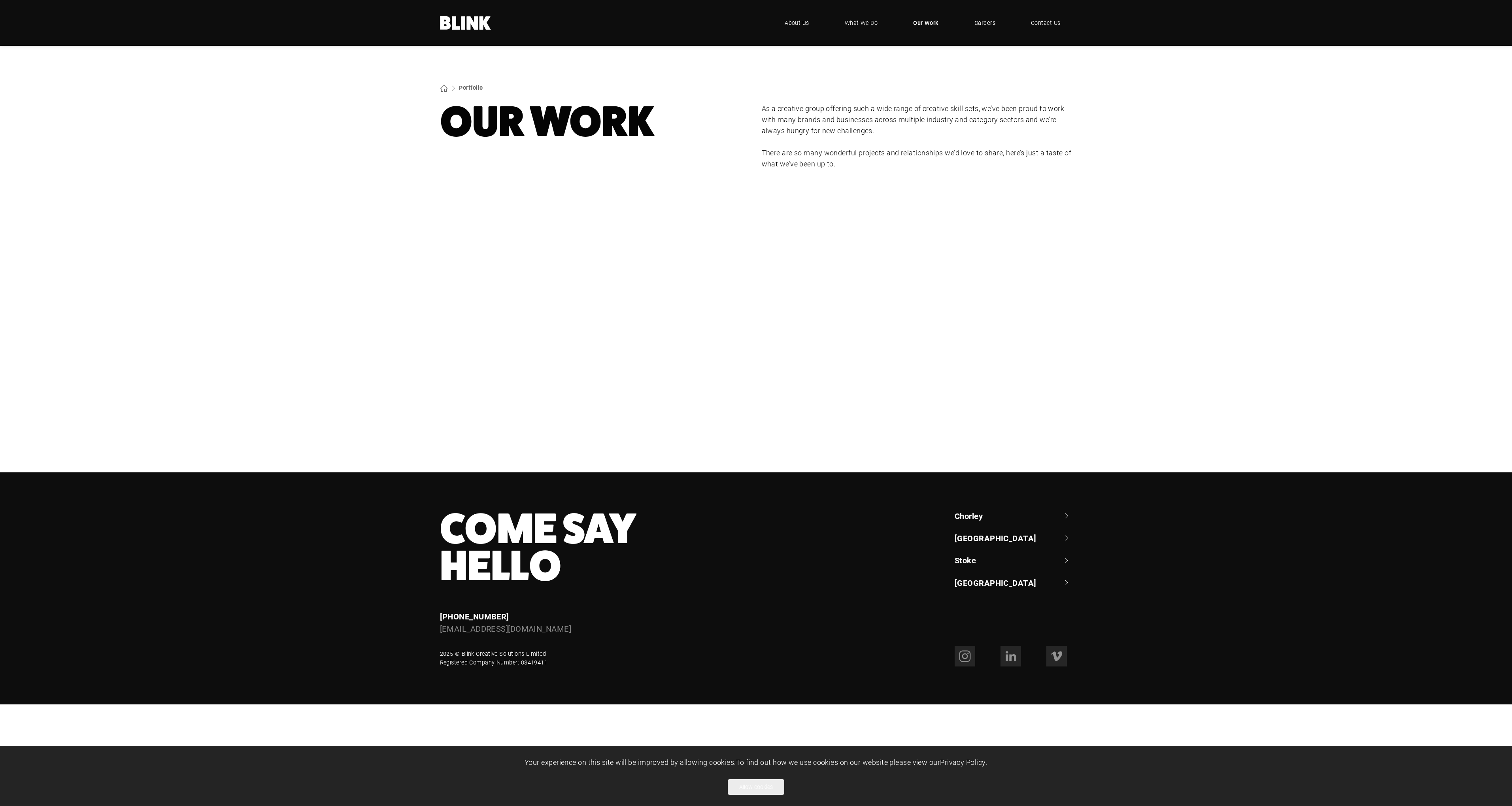
click at [992, 21] on span "Careers" at bounding box center [985, 23] width 21 height 9
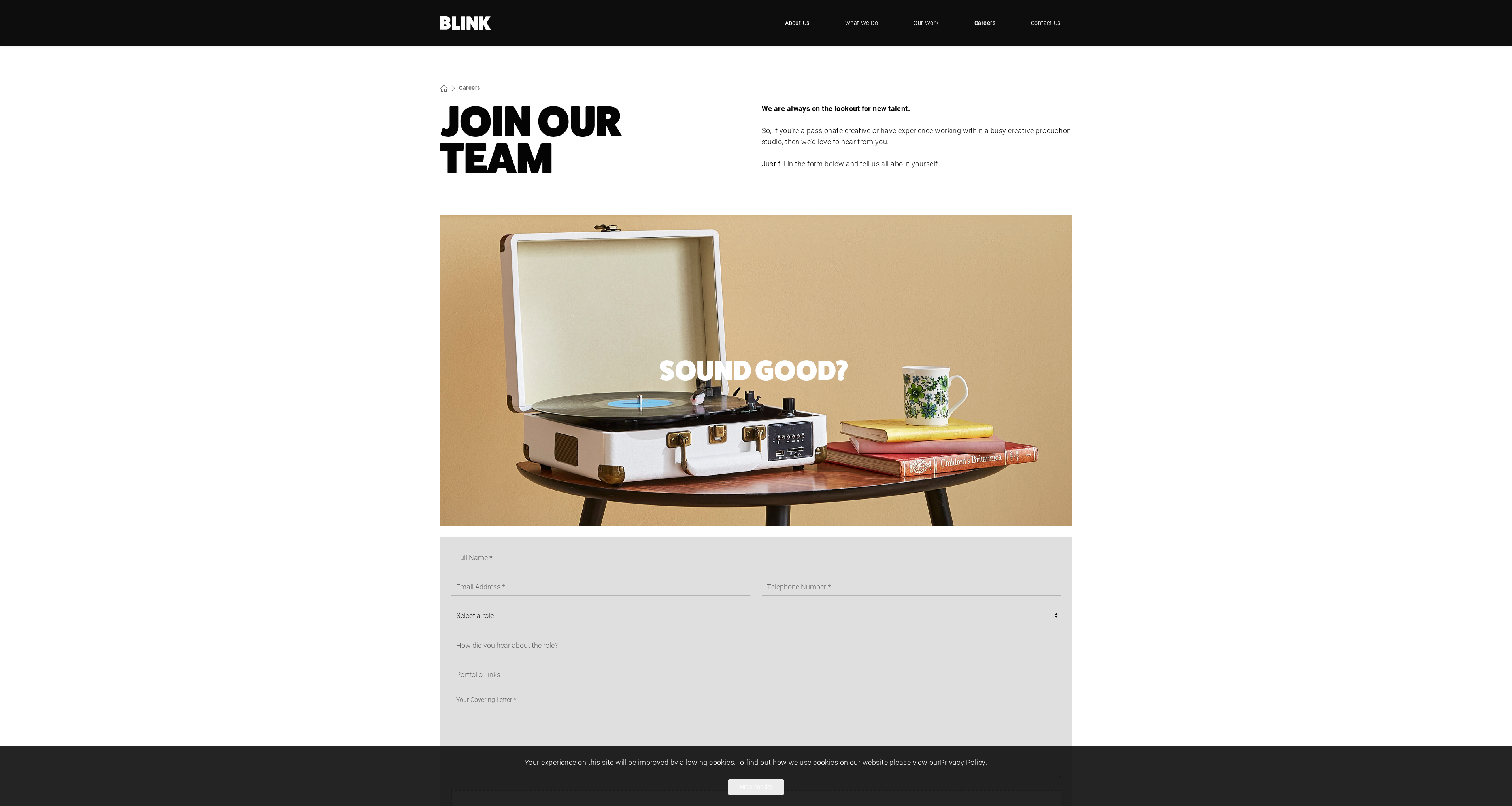
click at [798, 27] on span "About Us" at bounding box center [797, 23] width 25 height 9
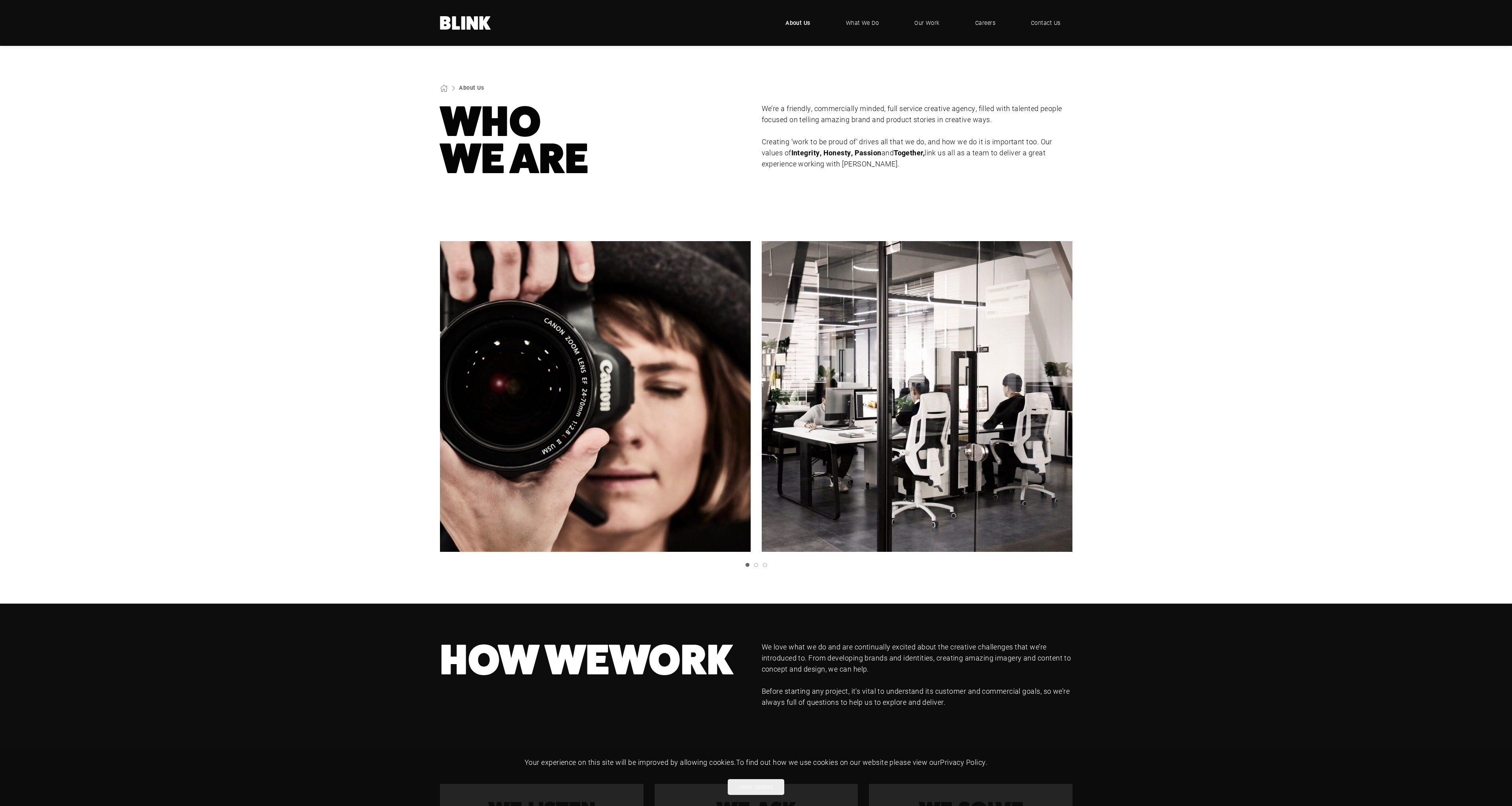
click at [886, 305] on img "1 of 3" at bounding box center [917, 396] width 311 height 310
click at [758, 564] on li at bounding box center [762, 564] width 9 height 4
click at [757, 564] on link "Slide 2" at bounding box center [756, 564] width 4 height 4
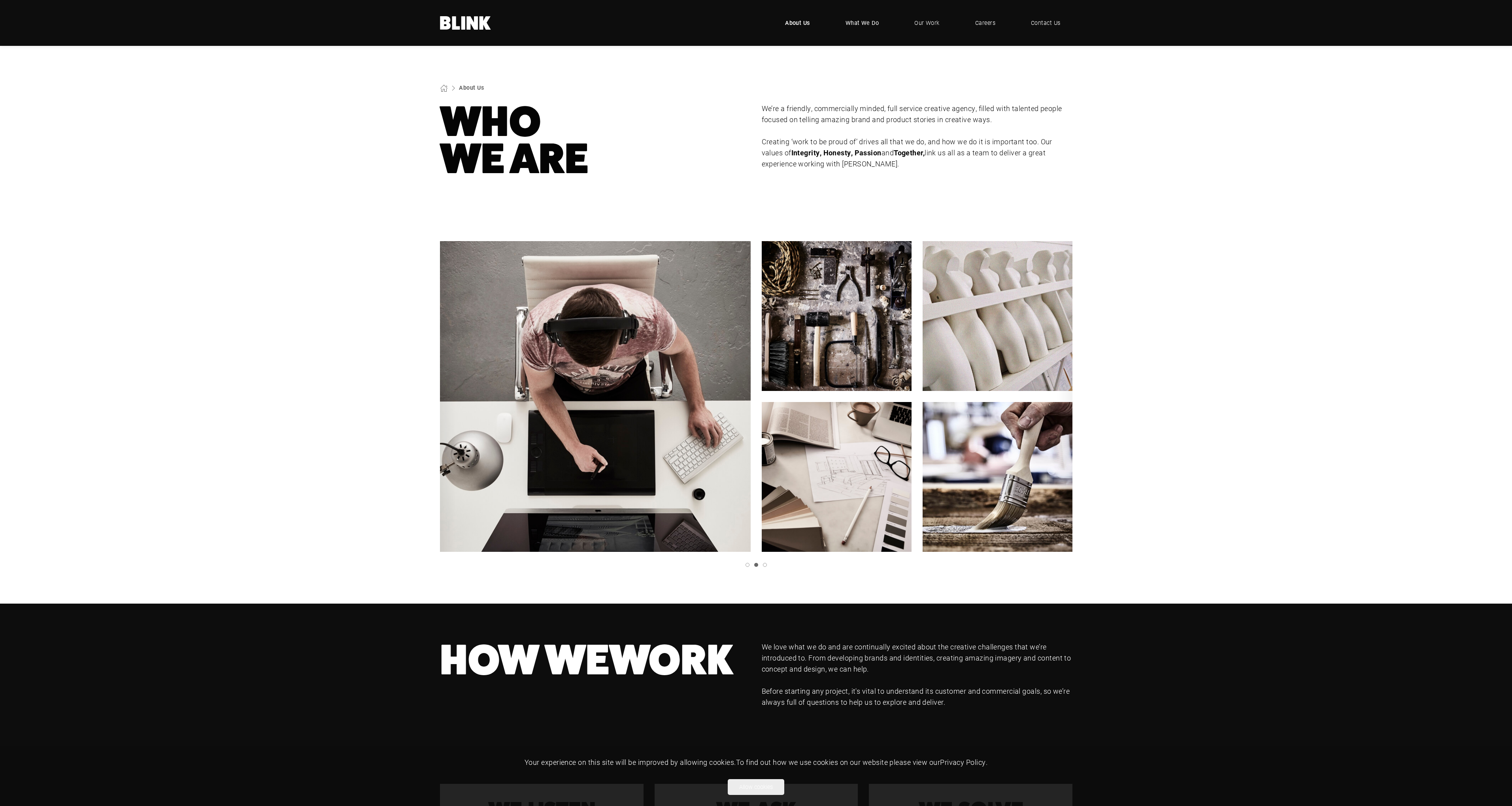
click at [876, 22] on span "What We Do" at bounding box center [862, 23] width 34 height 9
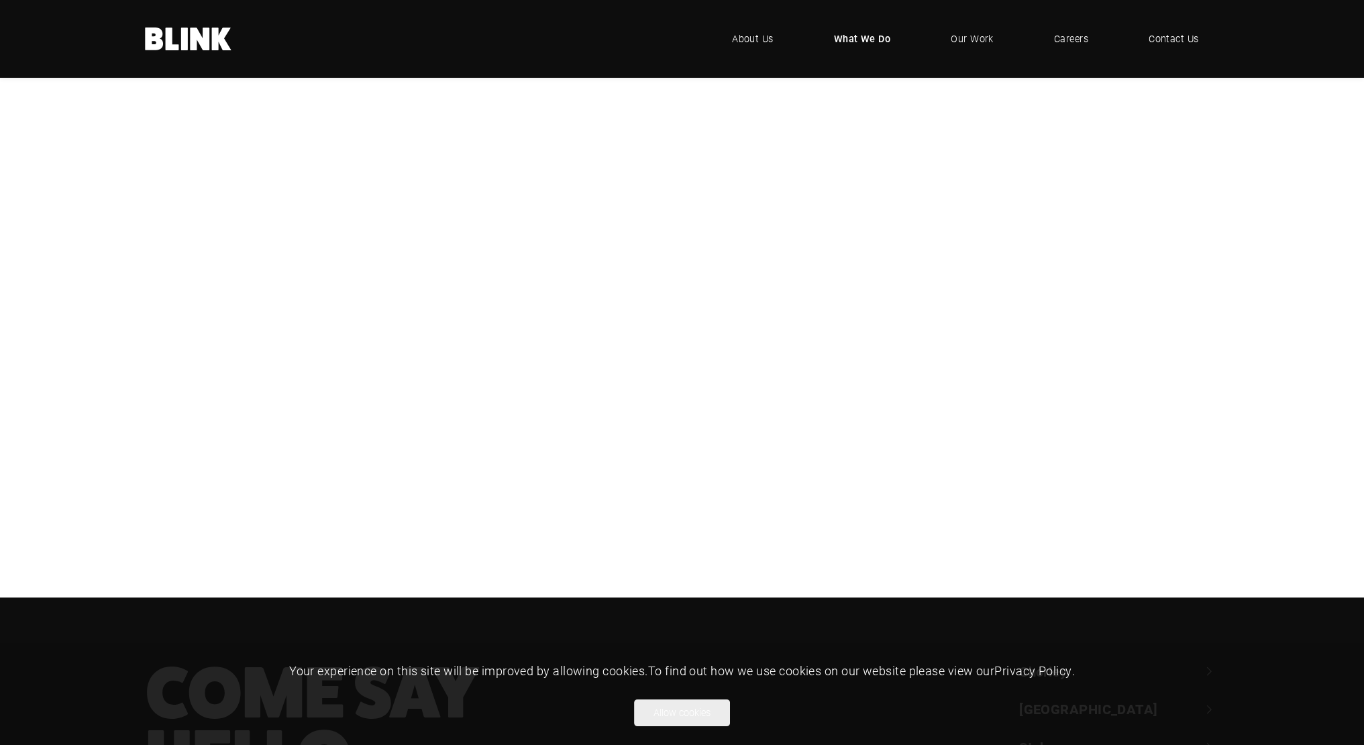
scroll to position [268, 0]
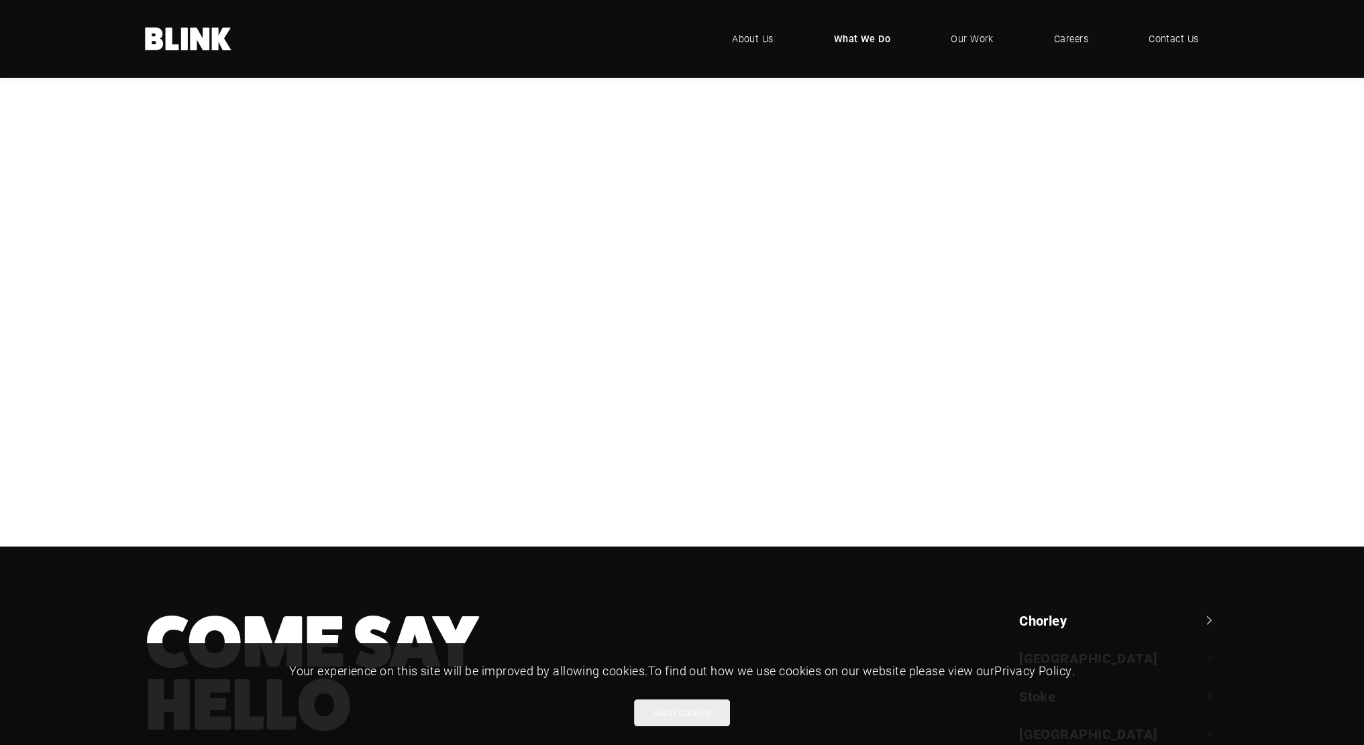
click at [653, 704] on button "Allow cookies" at bounding box center [682, 713] width 96 height 27
